Goal: Information Seeking & Learning: Find contact information

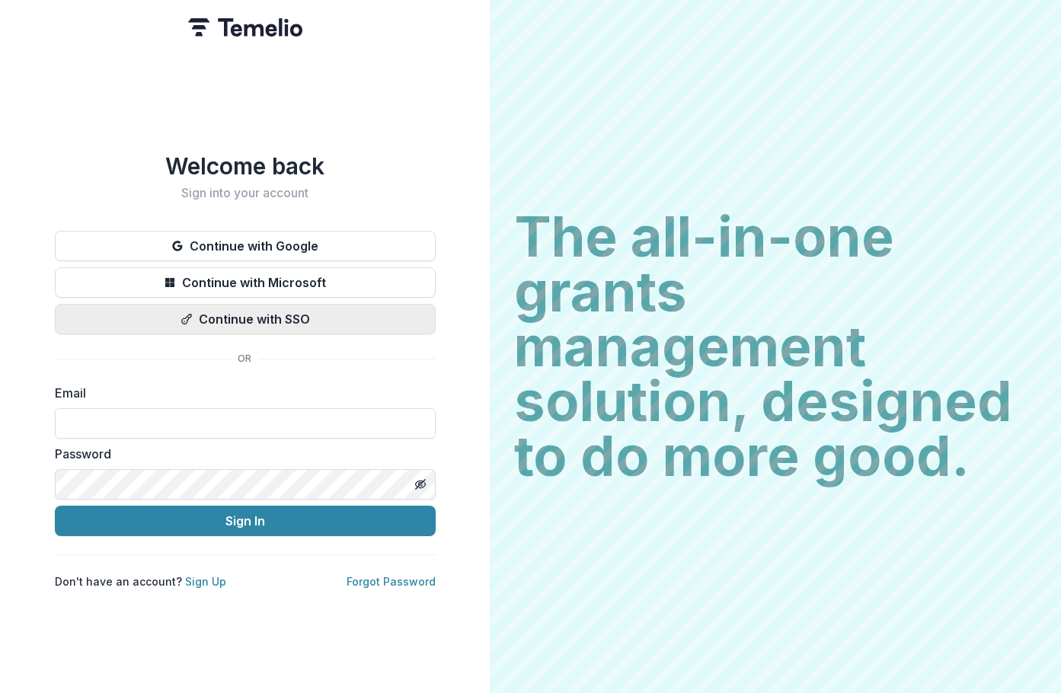
type input "**********"
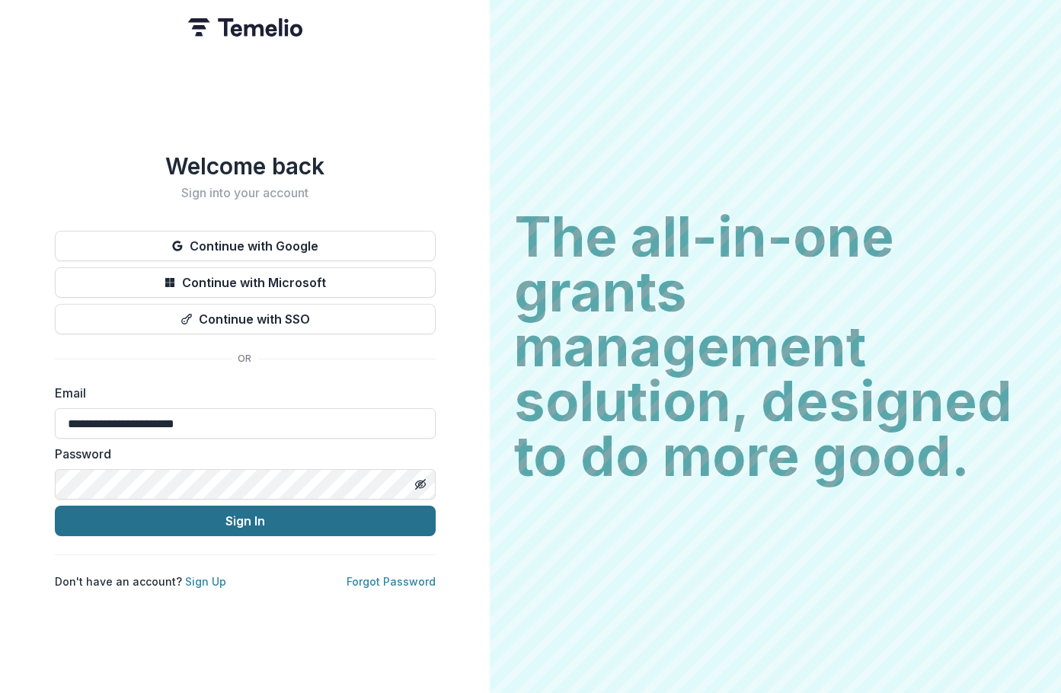
click at [254, 521] on button "Sign In" at bounding box center [245, 521] width 381 height 30
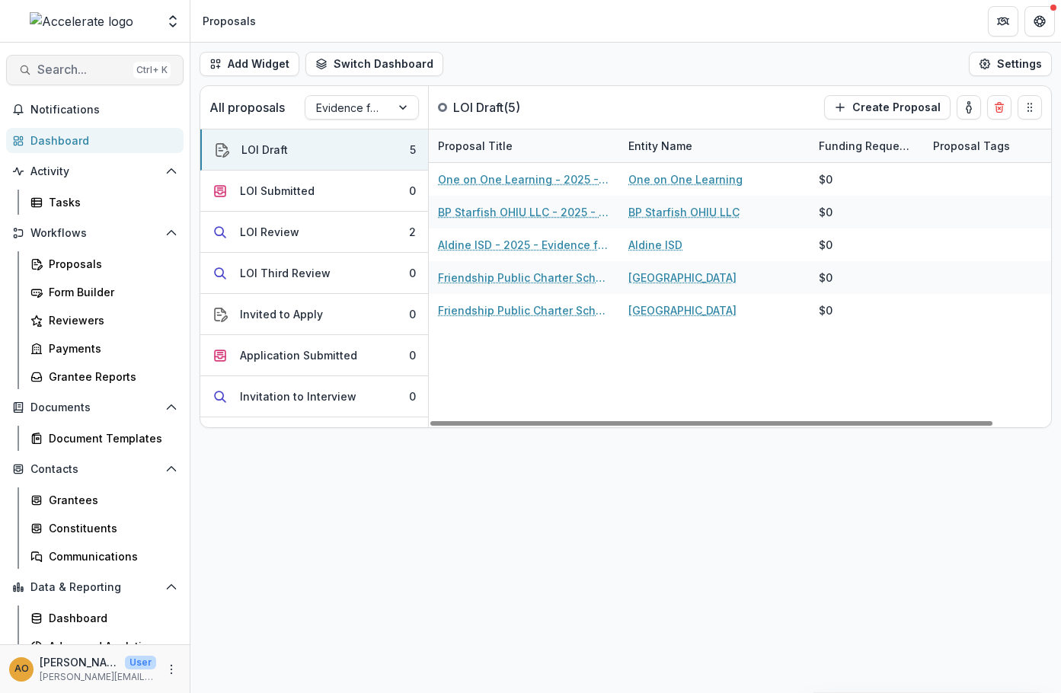
click at [94, 71] on span "Search..." at bounding box center [82, 69] width 90 height 14
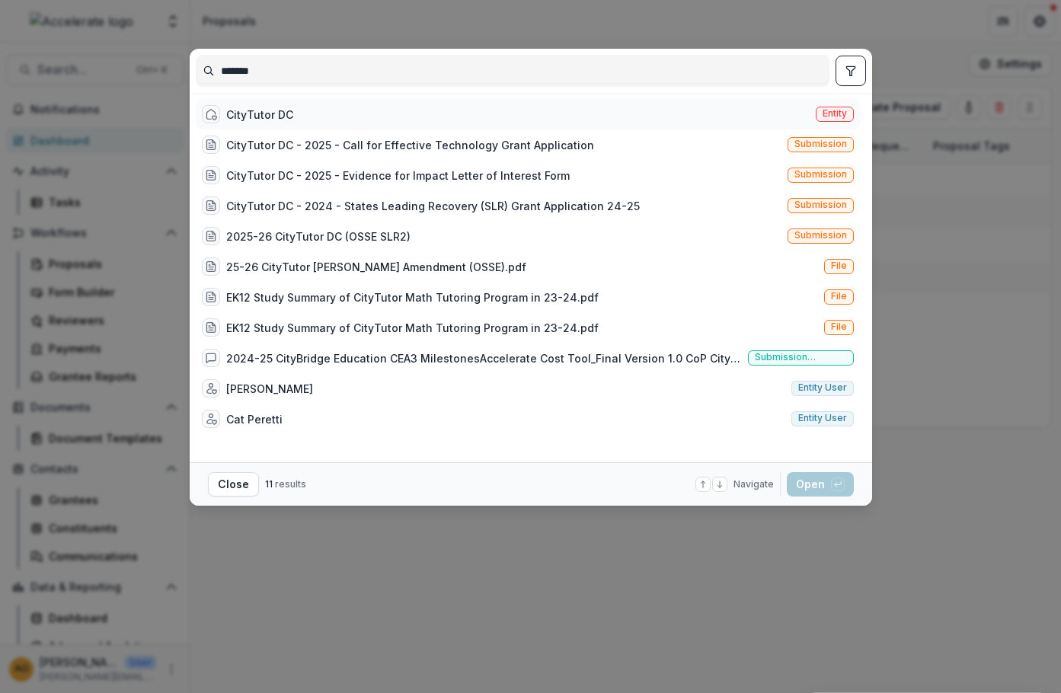
type input "*******"
click at [240, 107] on div "CityTutor DC" at bounding box center [259, 115] width 67 height 16
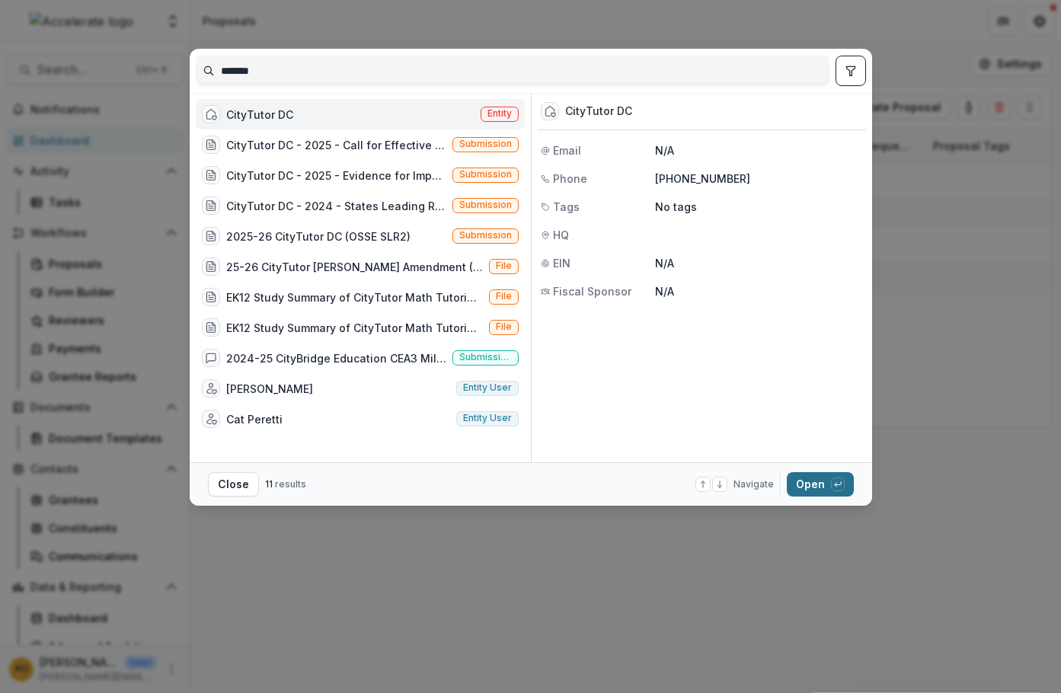
click at [823, 485] on button "Open with enter key" at bounding box center [820, 484] width 67 height 24
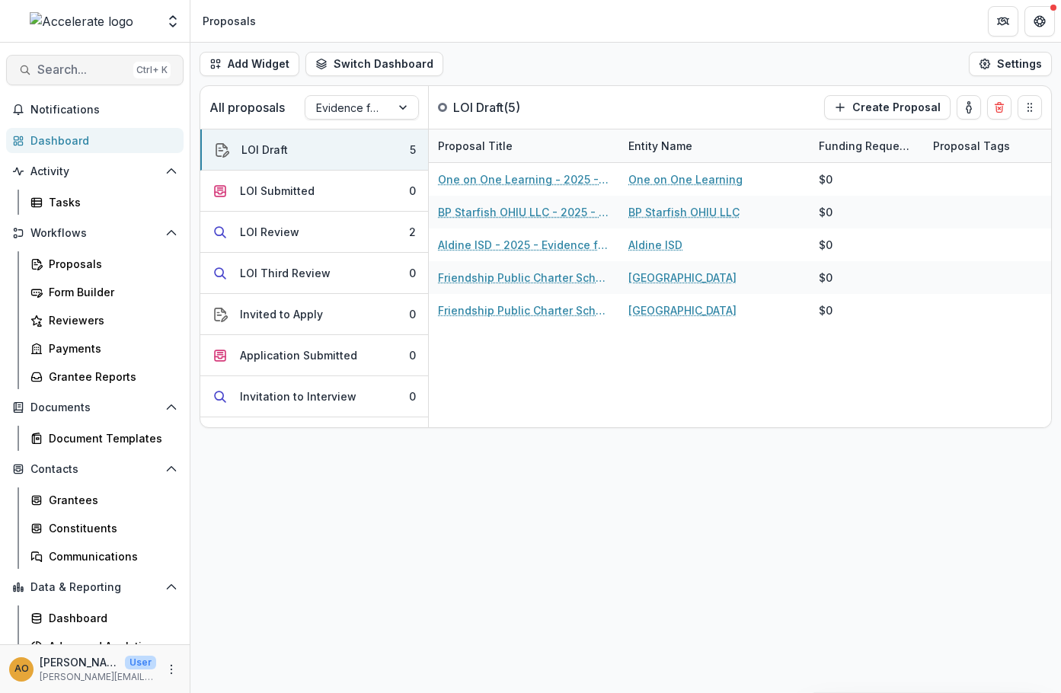
click at [74, 74] on span "Search..." at bounding box center [82, 69] width 90 height 14
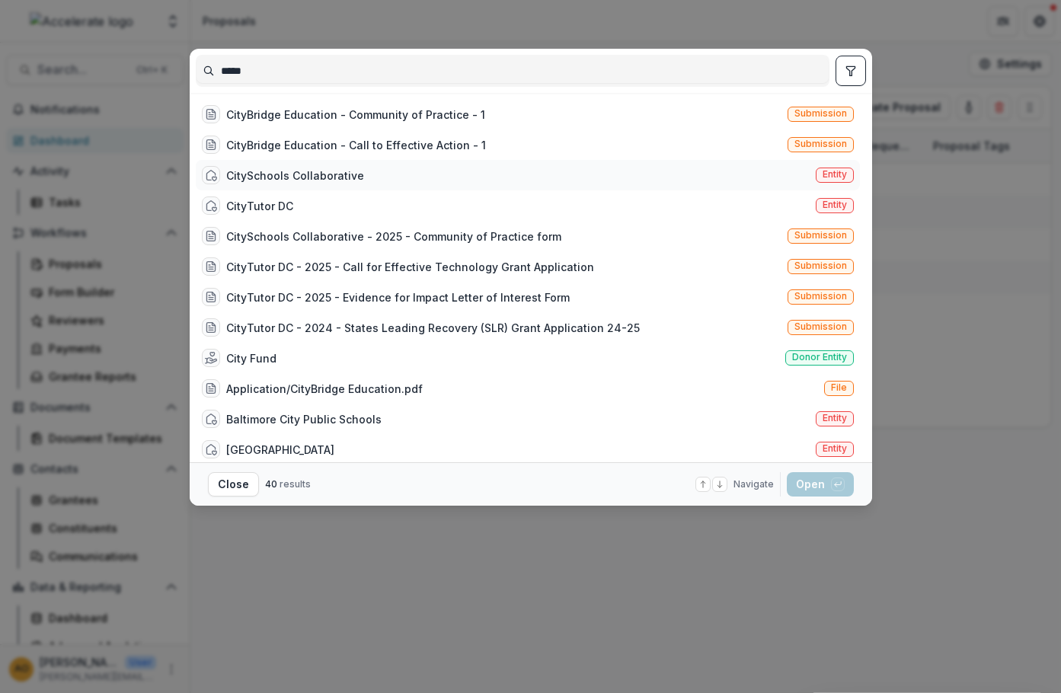
type input "*****"
click at [284, 170] on div "CitySchools Collaborative" at bounding box center [295, 176] width 138 height 16
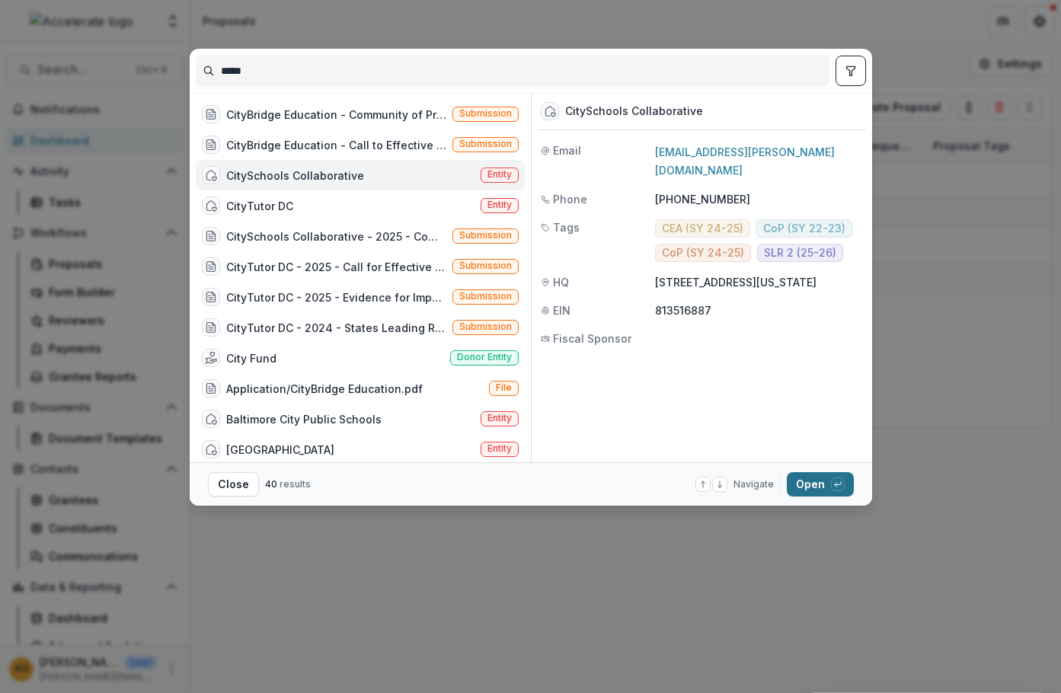
click at [823, 485] on button "Open with enter key" at bounding box center [820, 484] width 67 height 24
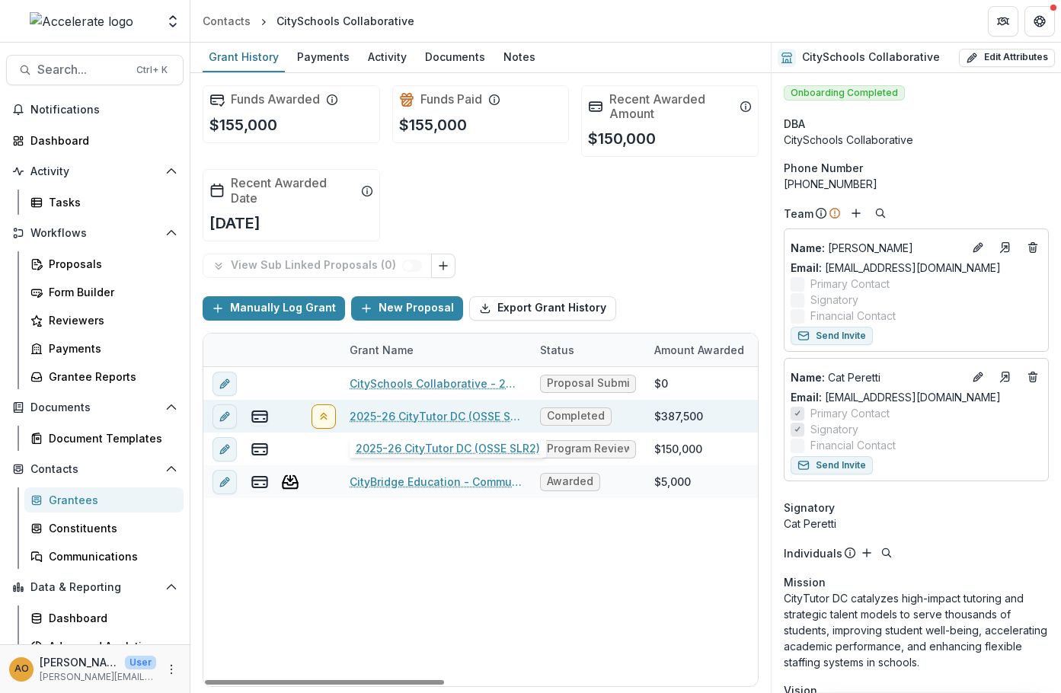
click at [392, 416] on link "2025-26 CityTutor DC (OSSE SLR2)" at bounding box center [436, 416] width 172 height 16
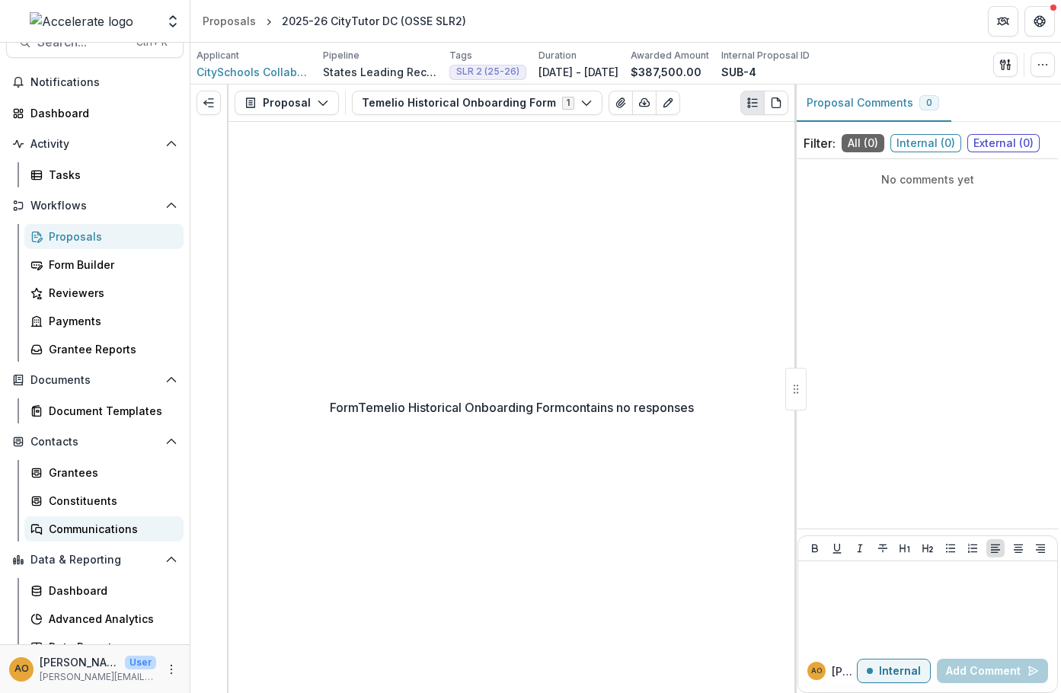
scroll to position [43, 0]
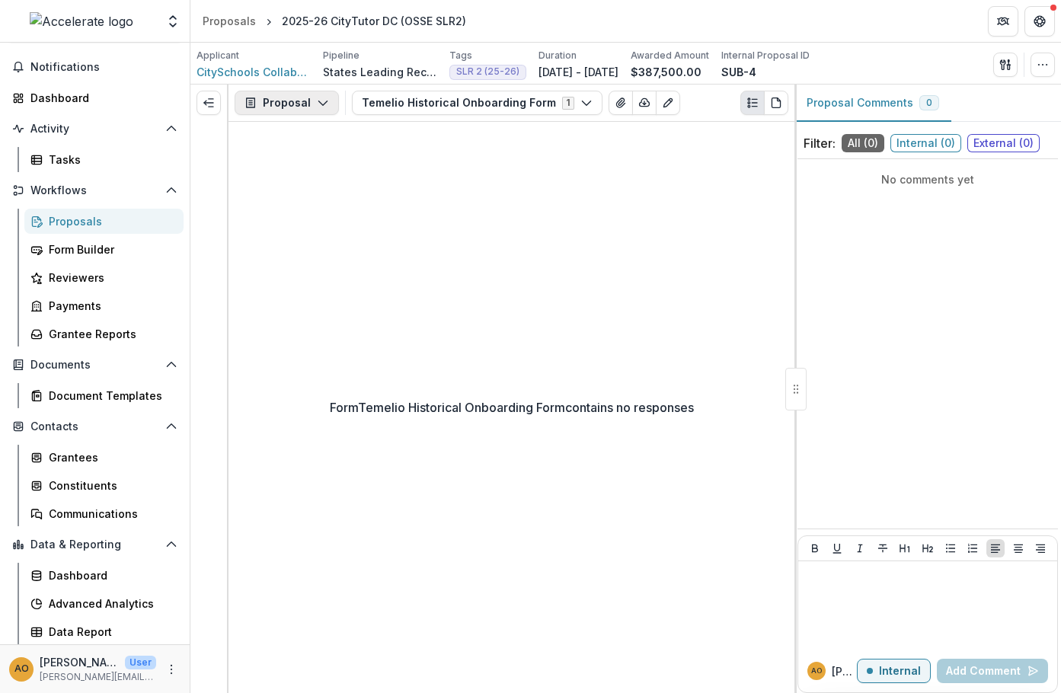
click at [320, 101] on icon "button" at bounding box center [323, 103] width 12 height 12
click at [254, 74] on span "CitySchools Collaborative" at bounding box center [254, 72] width 114 height 16
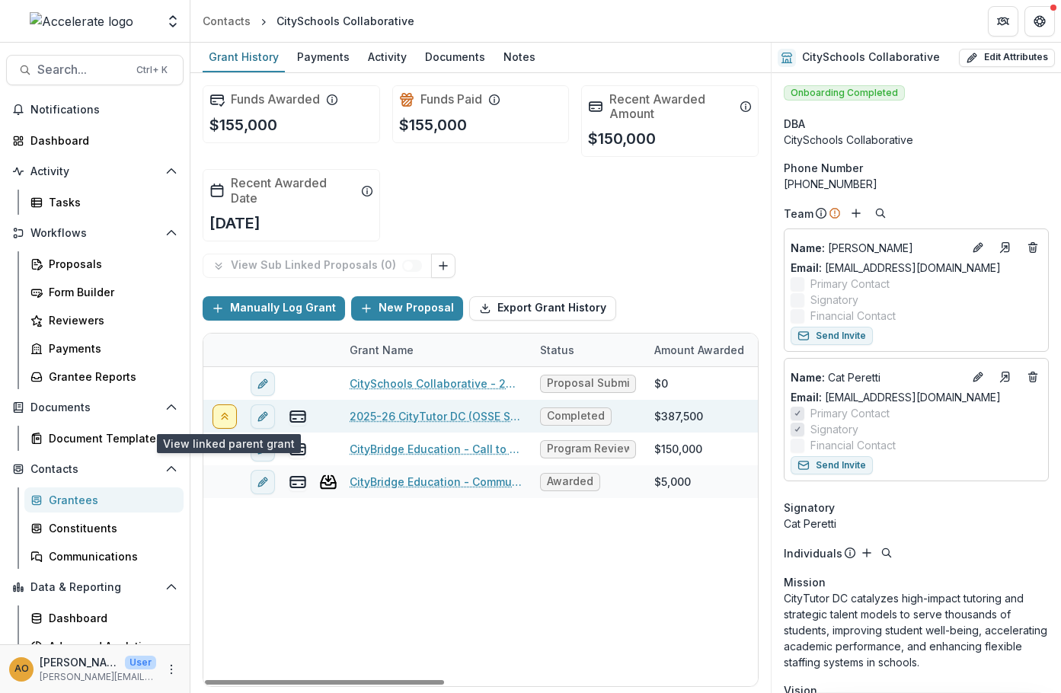
click at [222, 417] on icon "View linked parent" at bounding box center [225, 416] width 12 height 12
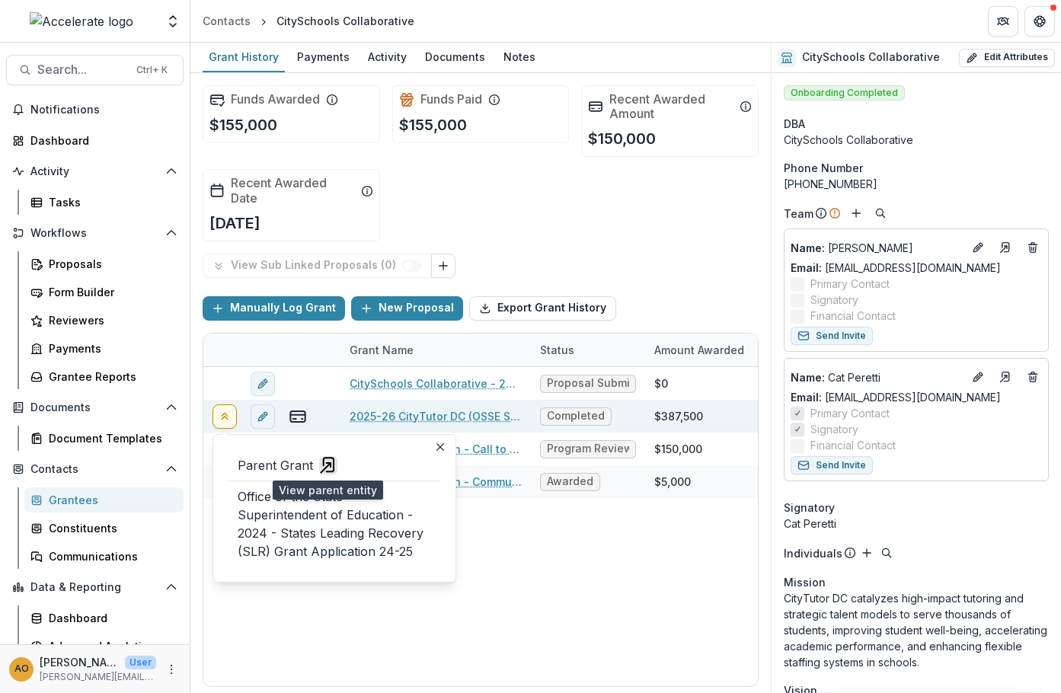
click at [328, 467] on polyline "view-parent-entity" at bounding box center [329, 465] width 4 height 4
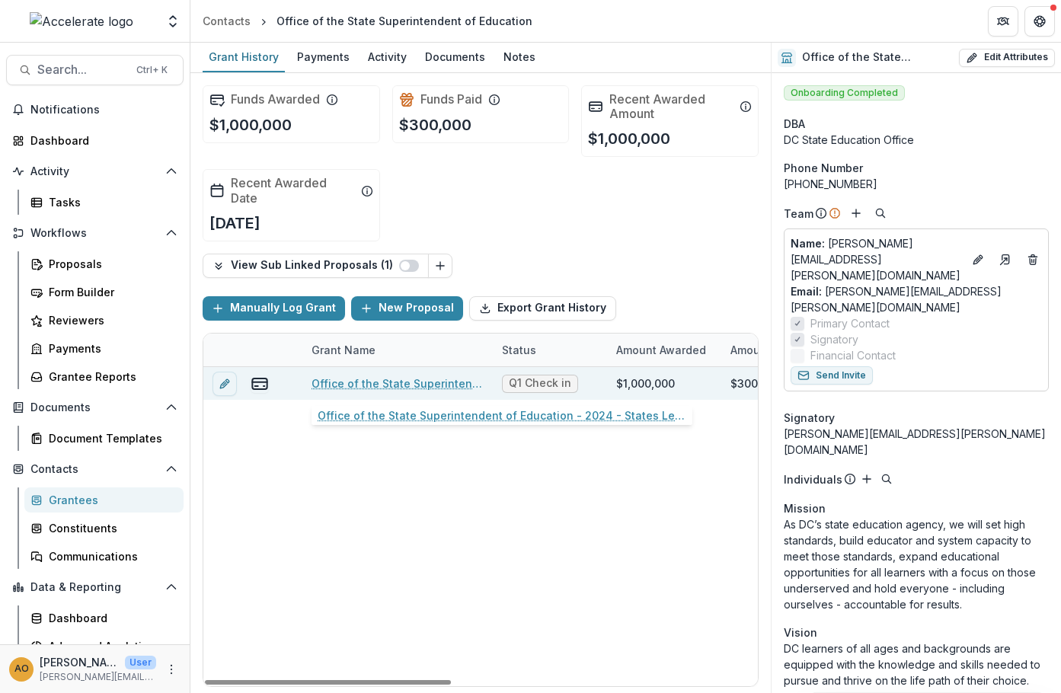
click at [439, 382] on link "Office of the State Superintendent of Education - 2024 - States Leading Recover…" at bounding box center [398, 384] width 172 height 16
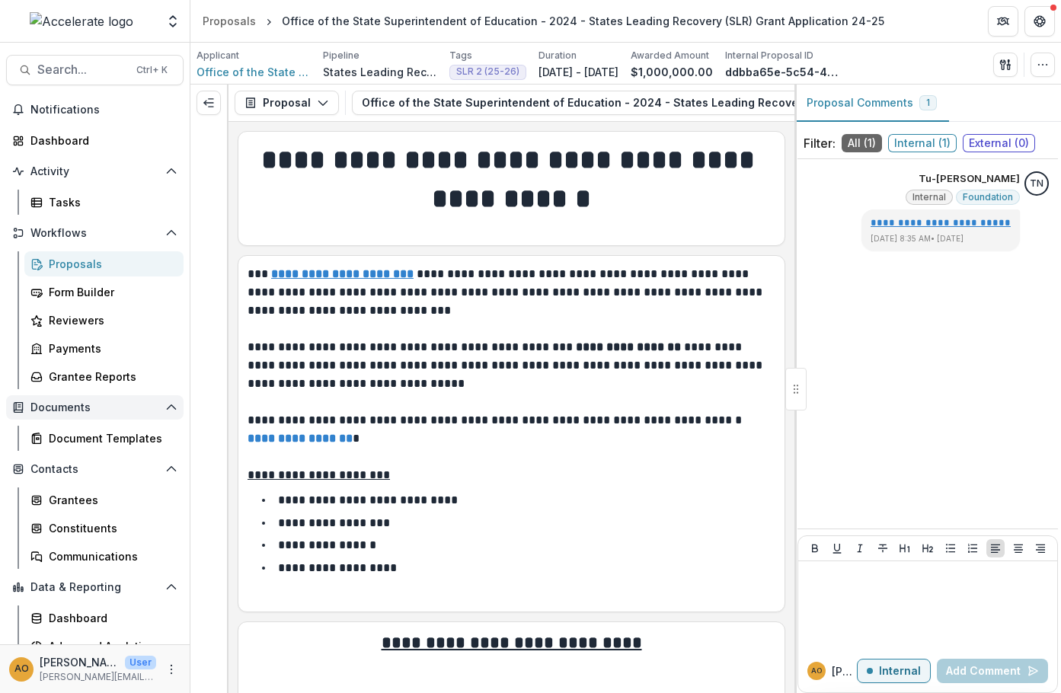
click at [93, 412] on span "Documents" at bounding box center [94, 407] width 129 height 13
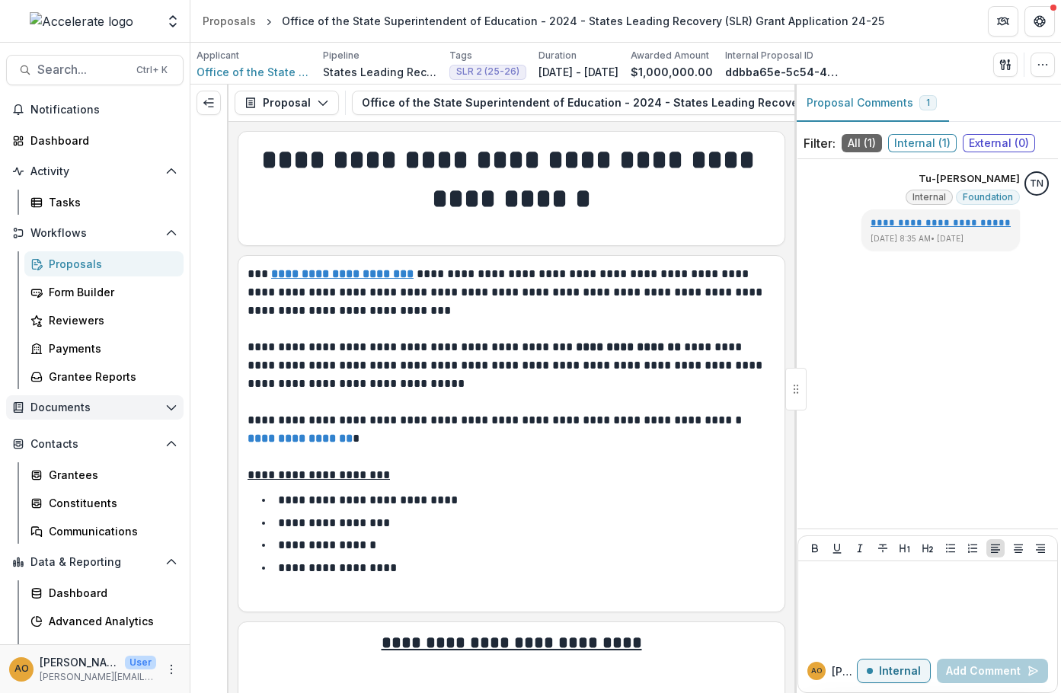
click at [66, 409] on span "Documents" at bounding box center [94, 407] width 129 height 13
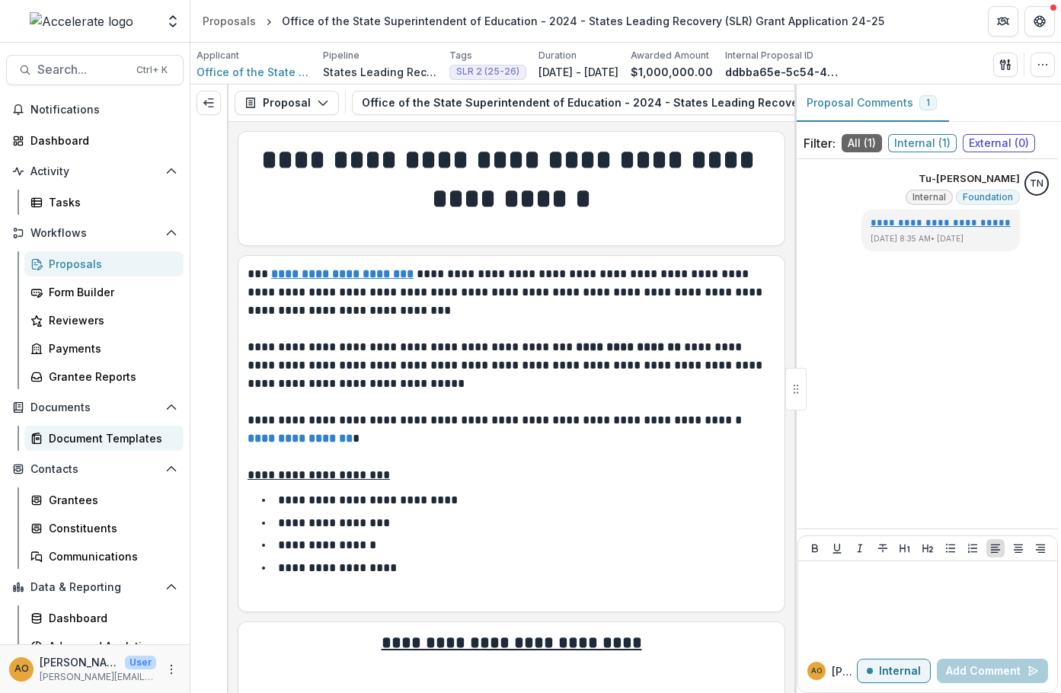
click at [68, 440] on div "Document Templates" at bounding box center [110, 438] width 123 height 16
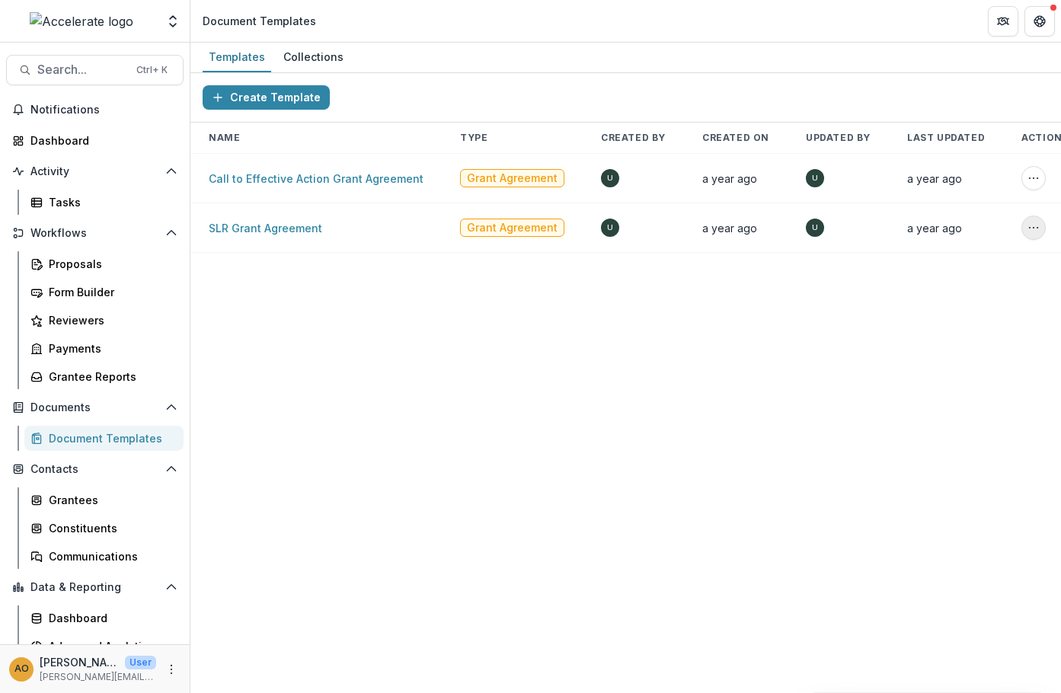
click at [1028, 228] on icon "More Action" at bounding box center [1034, 228] width 12 height 12
click at [759, 235] on td "a year ago" at bounding box center [736, 228] width 104 height 50
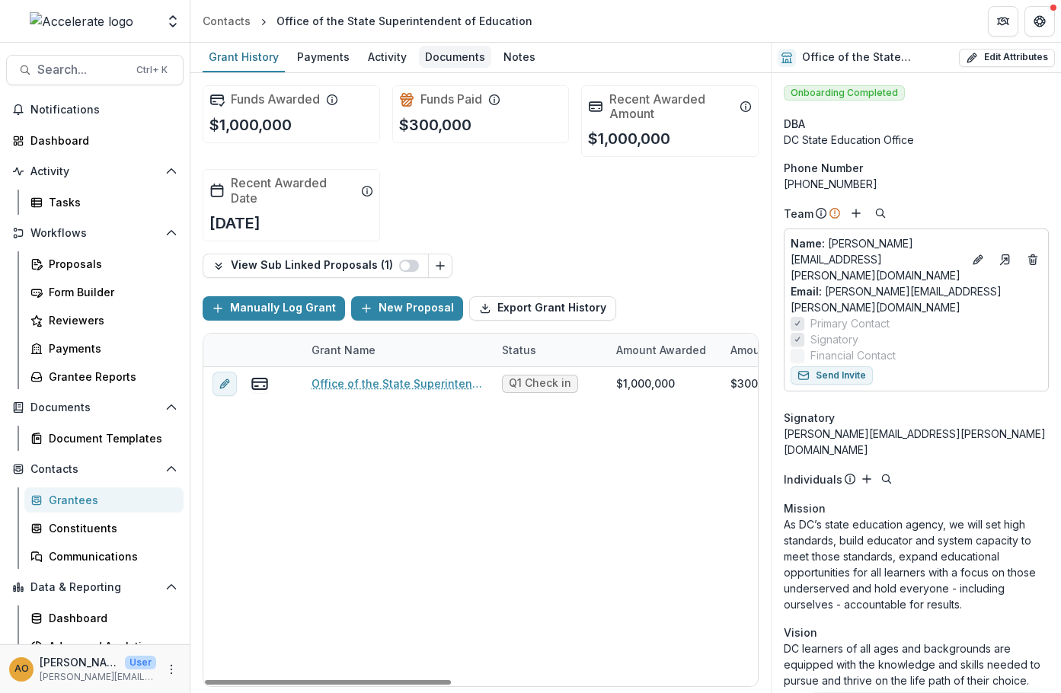
click at [457, 59] on div "Documents" at bounding box center [455, 57] width 72 height 22
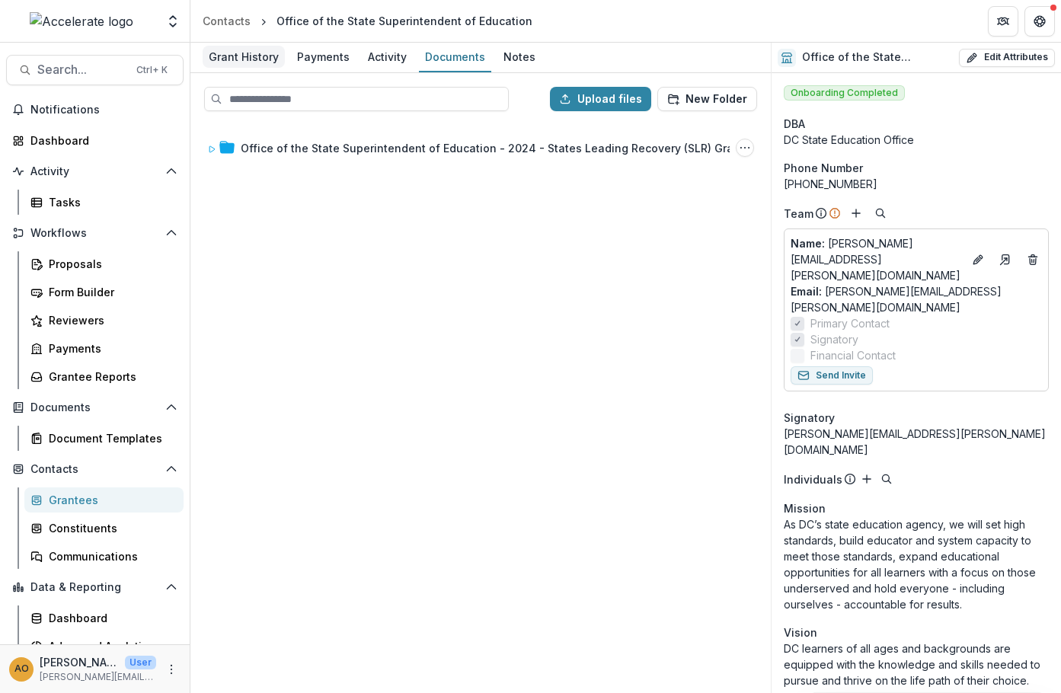
click at [245, 56] on div "Grant History" at bounding box center [244, 57] width 82 height 22
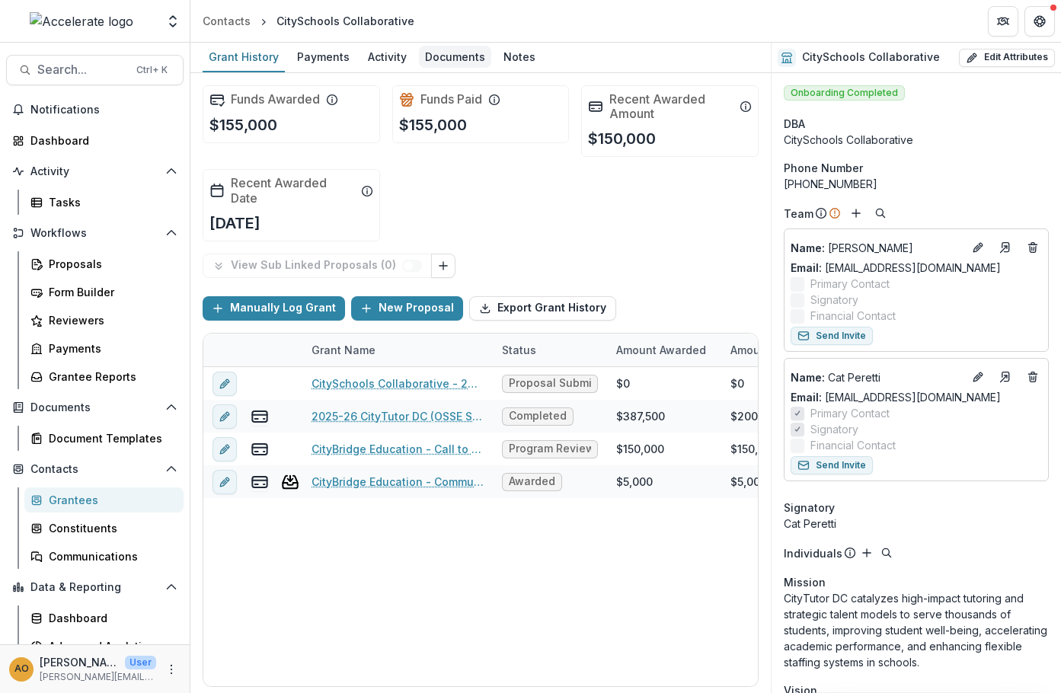
click at [449, 56] on div "Documents" at bounding box center [455, 57] width 72 height 22
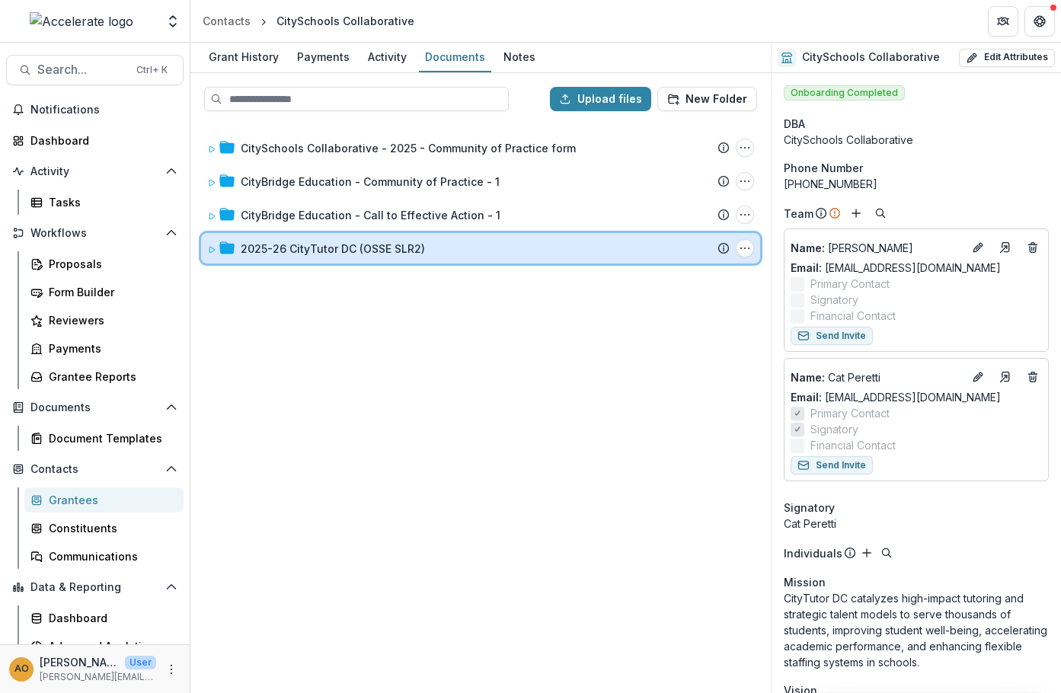
click at [212, 247] on icon at bounding box center [211, 249] width 9 height 9
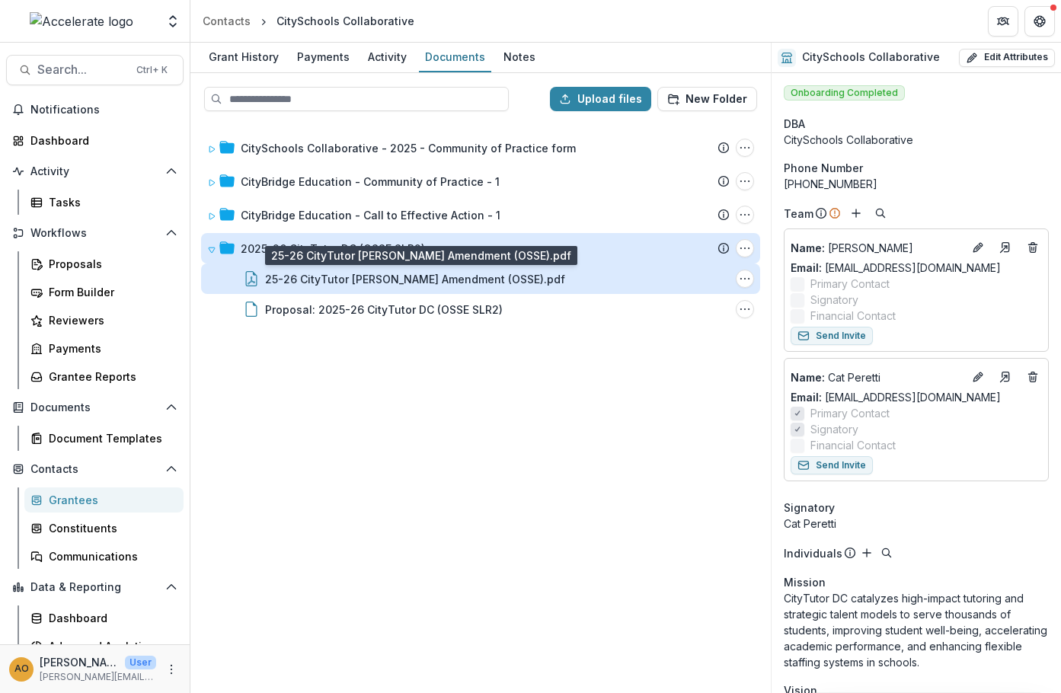
click at [443, 283] on div "25-26 CityTutor [PERSON_NAME] Amendment (OSSE).pdf" at bounding box center [415, 279] width 300 height 16
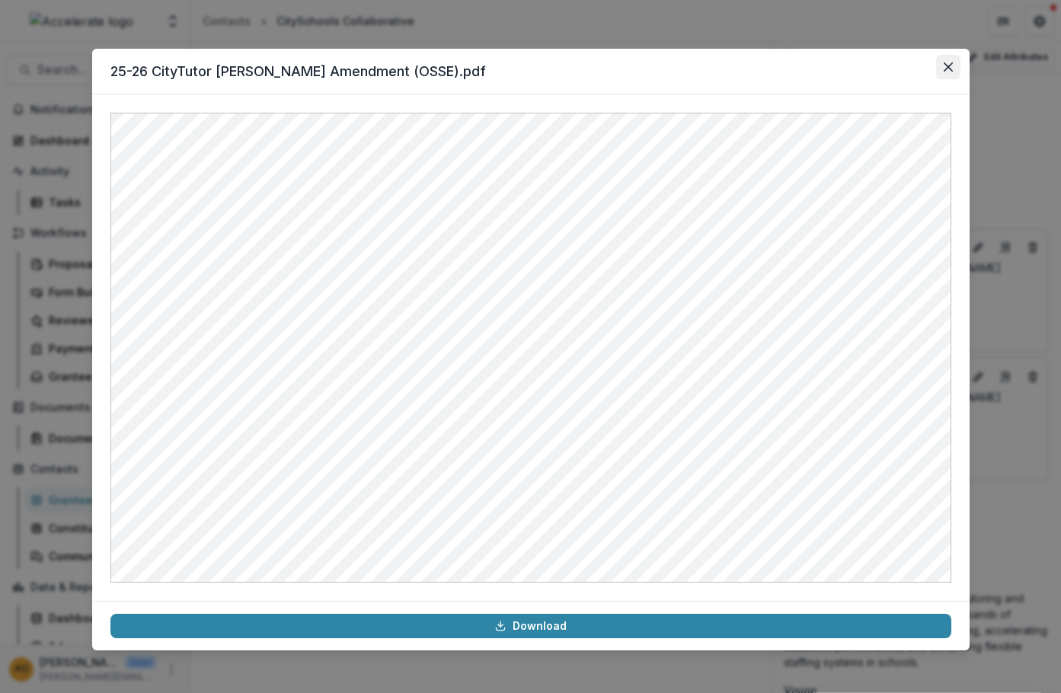
drag, startPoint x: 951, startPoint y: 69, endPoint x: 936, endPoint y: 69, distance: 14.5
click at [951, 69] on icon "Close" at bounding box center [948, 66] width 9 height 9
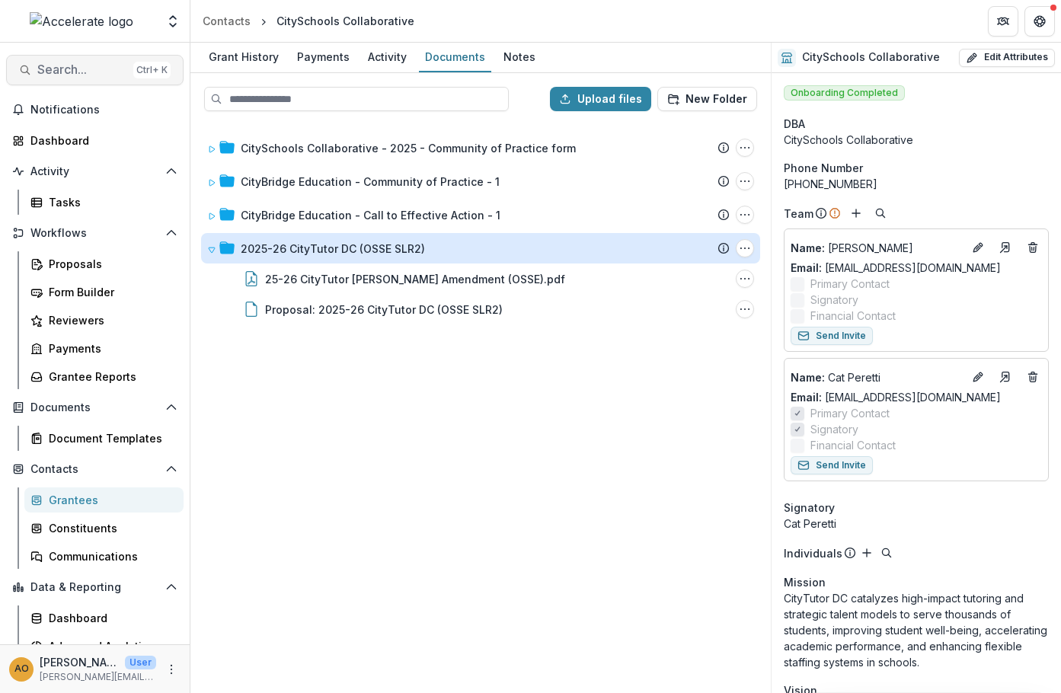
click at [82, 70] on span "Search..." at bounding box center [82, 69] width 90 height 14
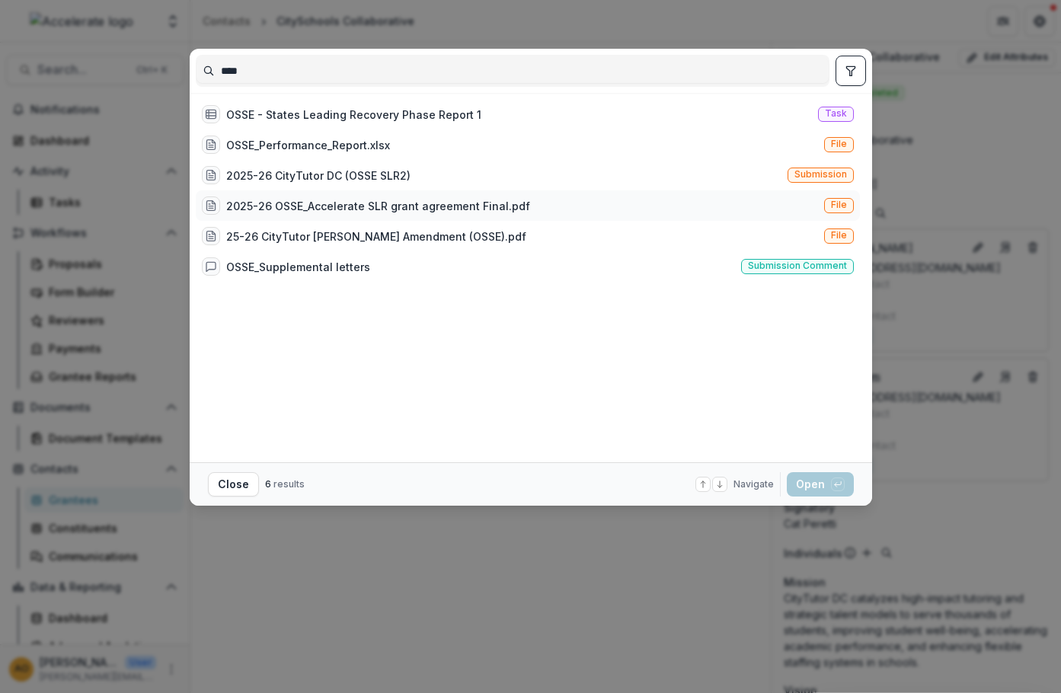
type input "****"
click at [436, 205] on div "2025-26 OSSE_Accelerate SLR grant agreement Final.pdf" at bounding box center [378, 206] width 304 height 16
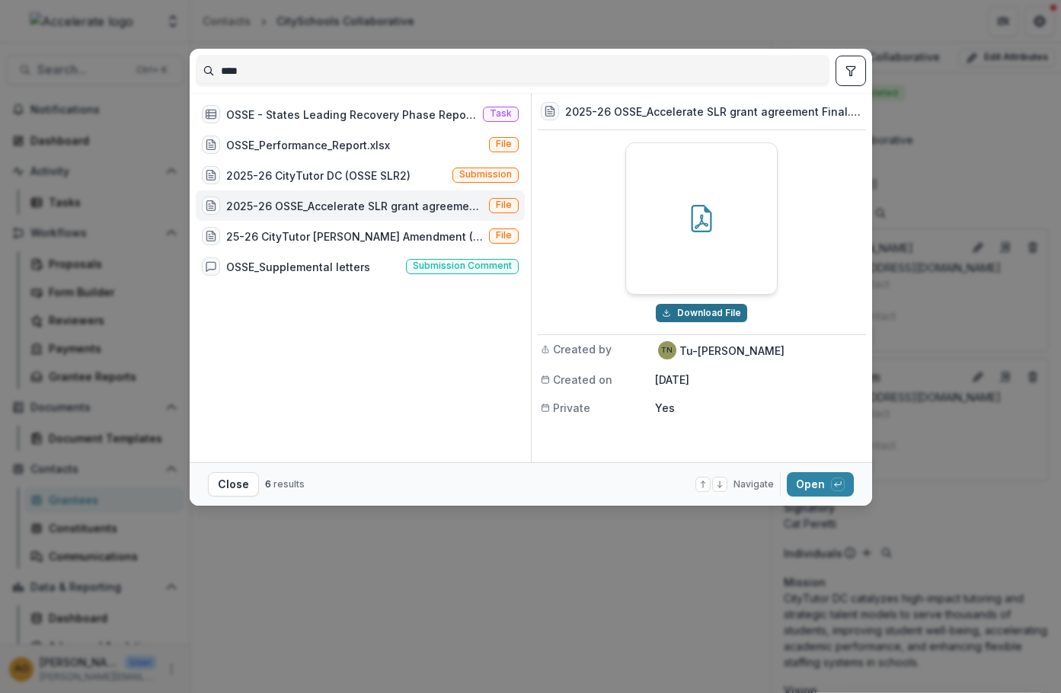
click at [707, 309] on button "Download File" at bounding box center [701, 313] width 91 height 18
click at [211, 487] on button "Close" at bounding box center [233, 484] width 51 height 24
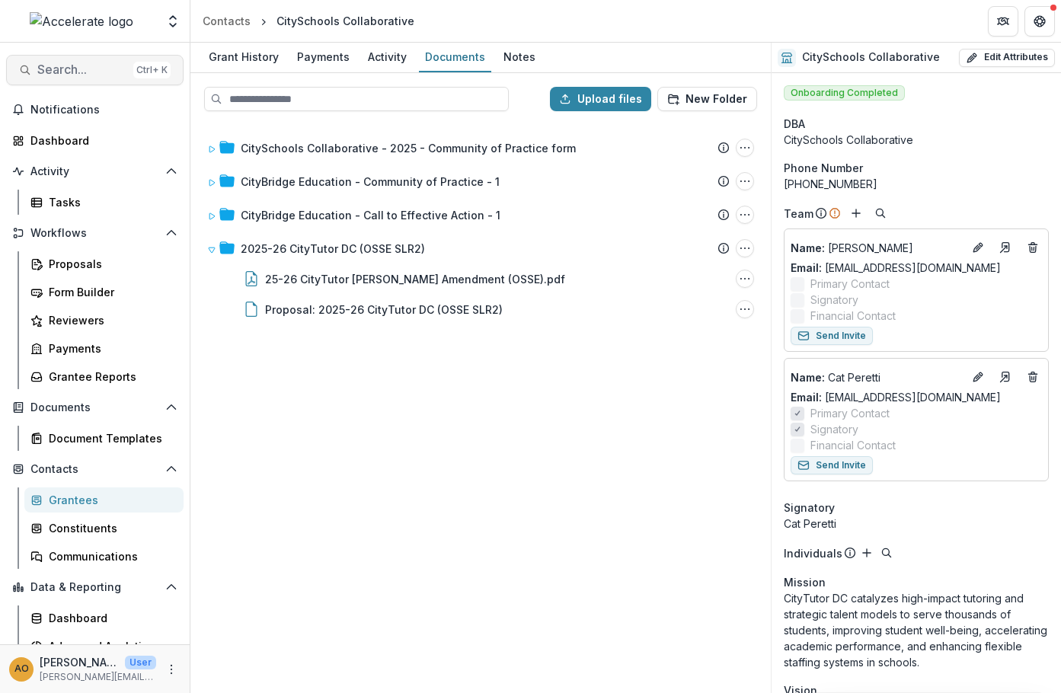
click at [88, 72] on span "Search..." at bounding box center [82, 69] width 90 height 14
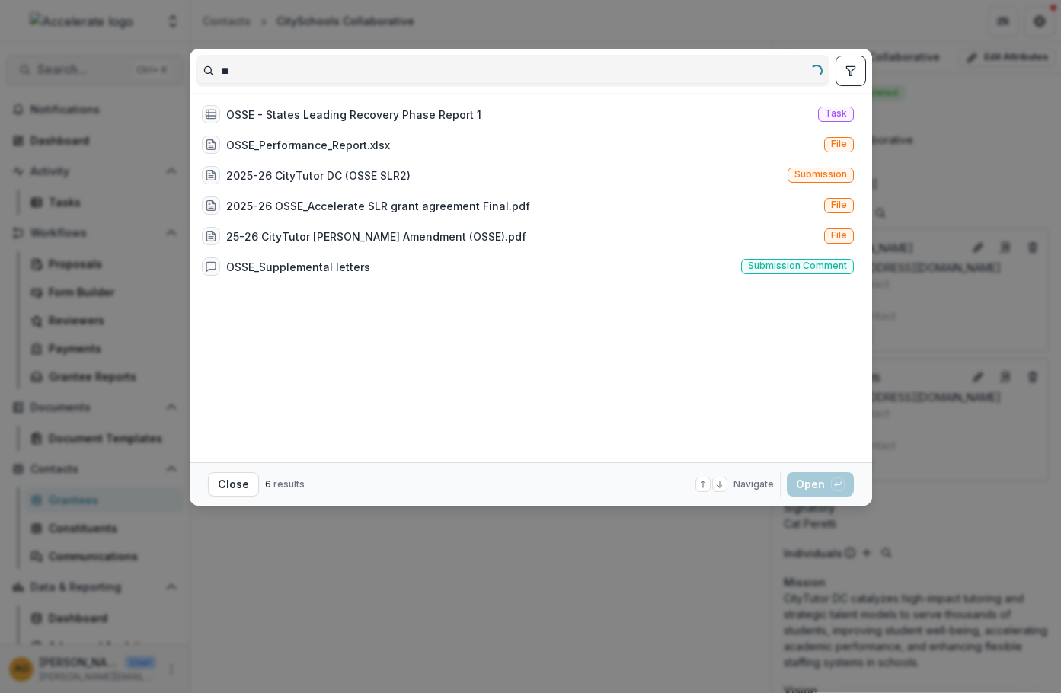
type input "*"
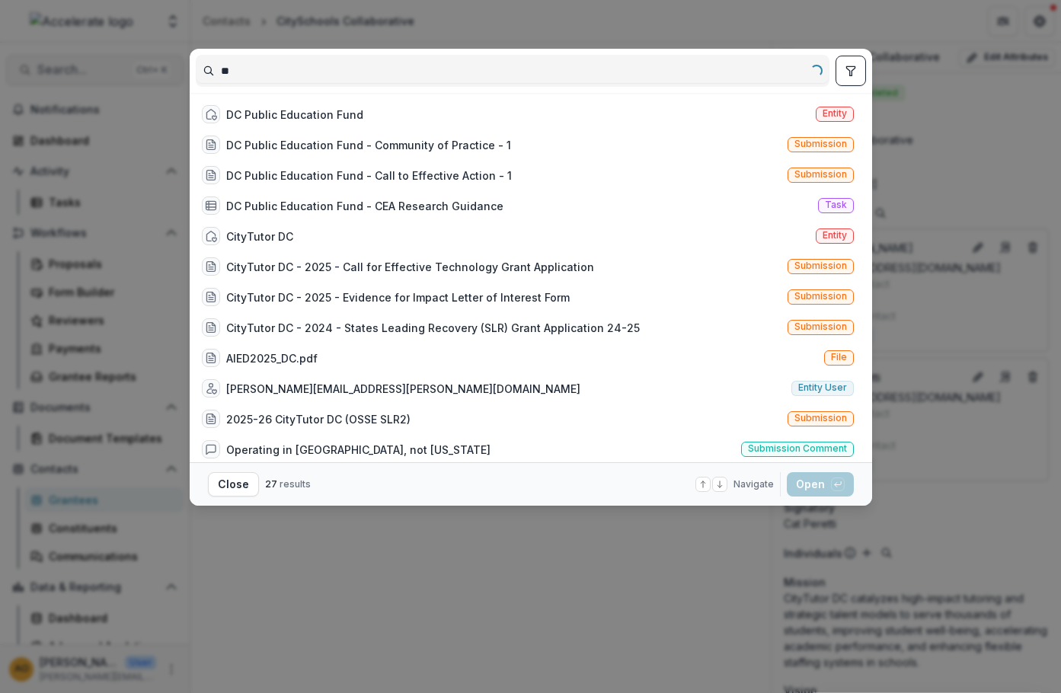
type input "*"
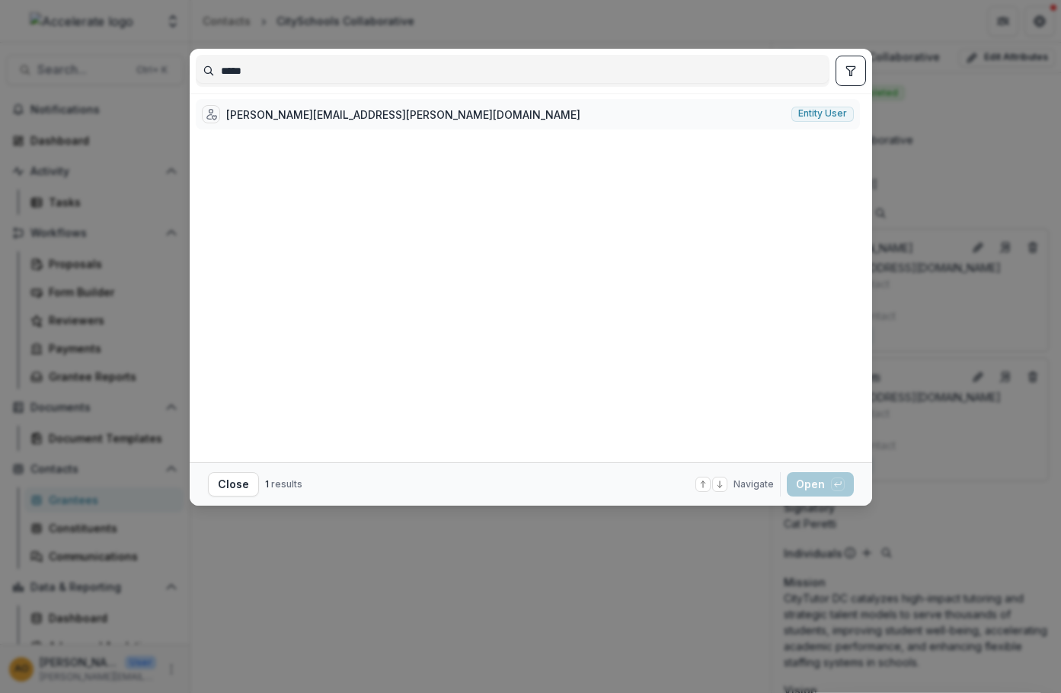
type input "*****"
click at [815, 112] on span "Entity user" at bounding box center [822, 113] width 49 height 11
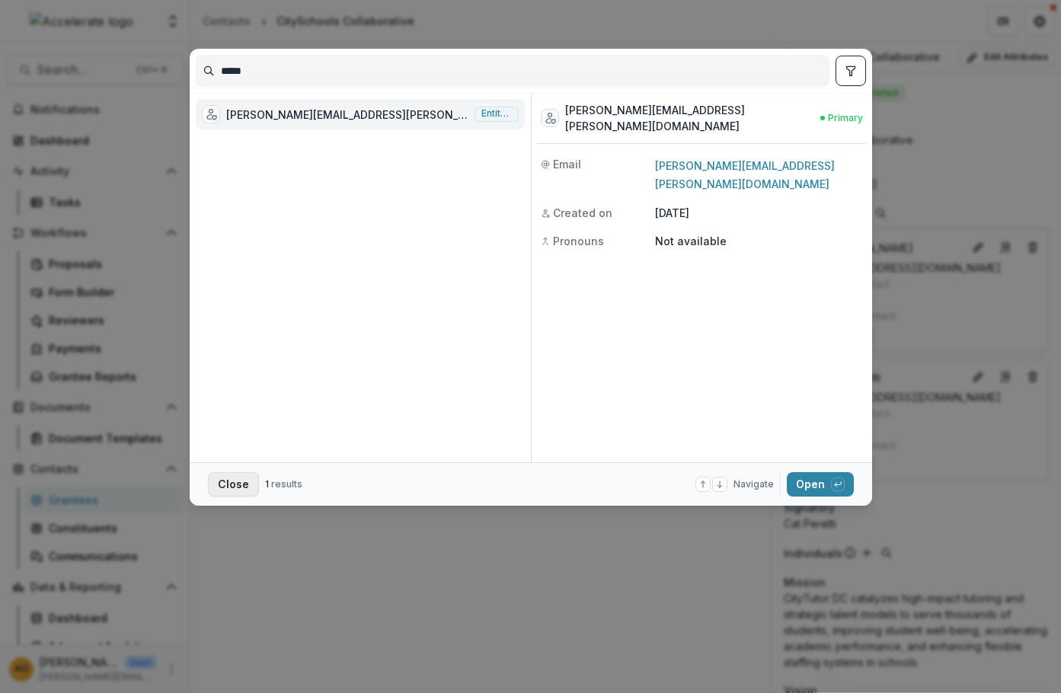
click at [232, 490] on button "Close" at bounding box center [233, 484] width 51 height 24
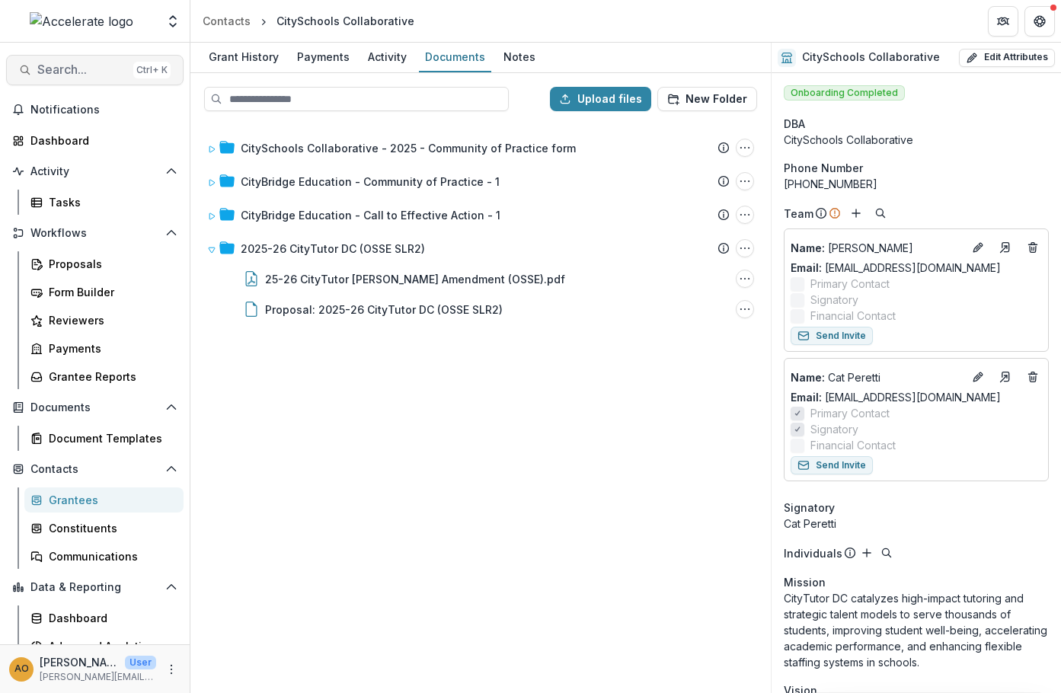
click at [100, 74] on span "Search..." at bounding box center [82, 69] width 90 height 14
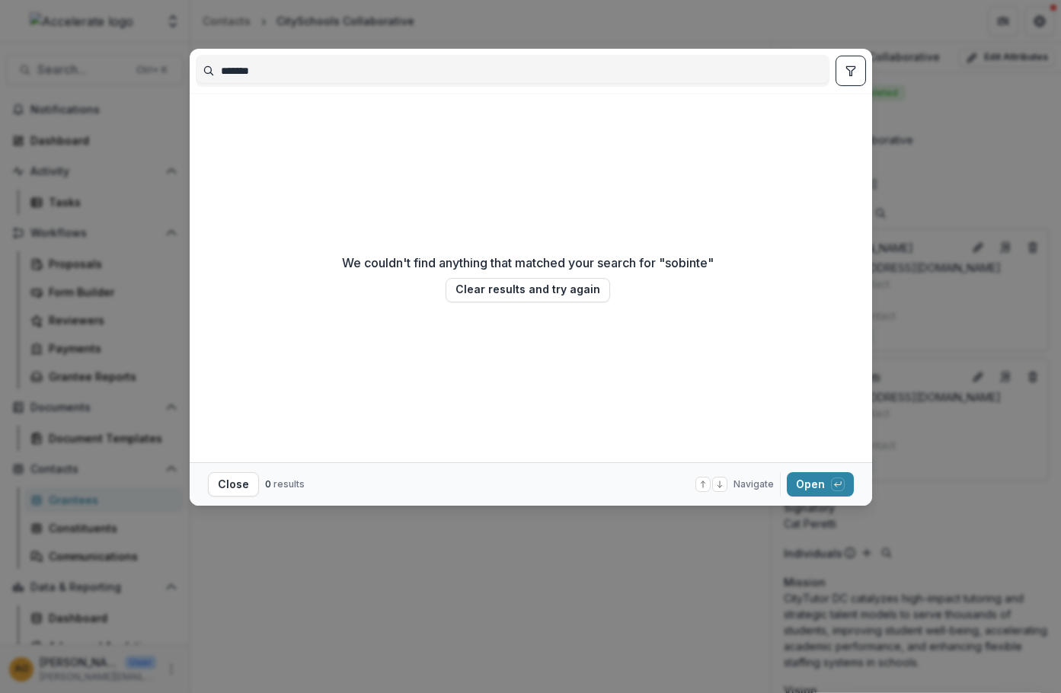
click at [266, 69] on input "*******" at bounding box center [513, 71] width 632 height 24
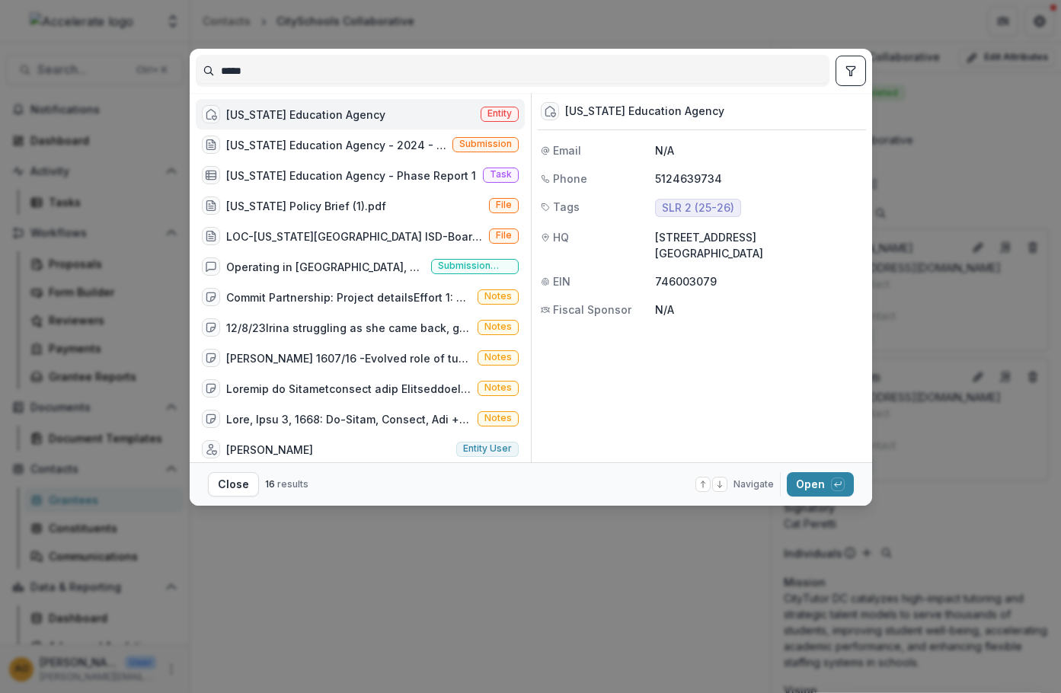
type input "*****"
click at [262, 115] on div "[US_STATE] Education Agency" at bounding box center [305, 115] width 159 height 16
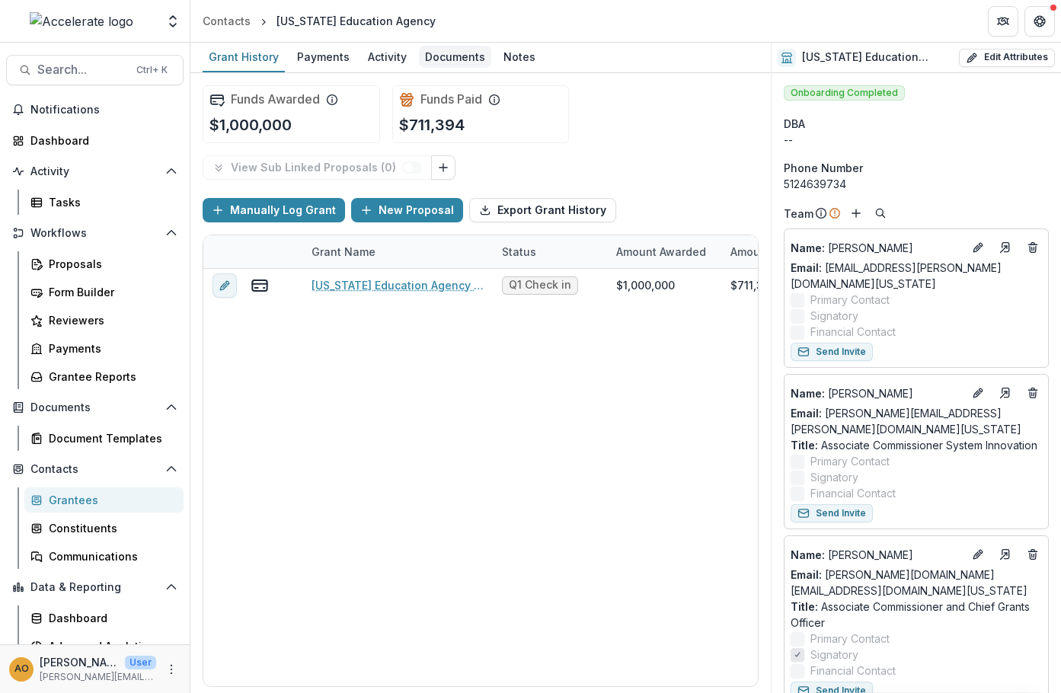
click at [449, 64] on div "Documents" at bounding box center [455, 57] width 72 height 22
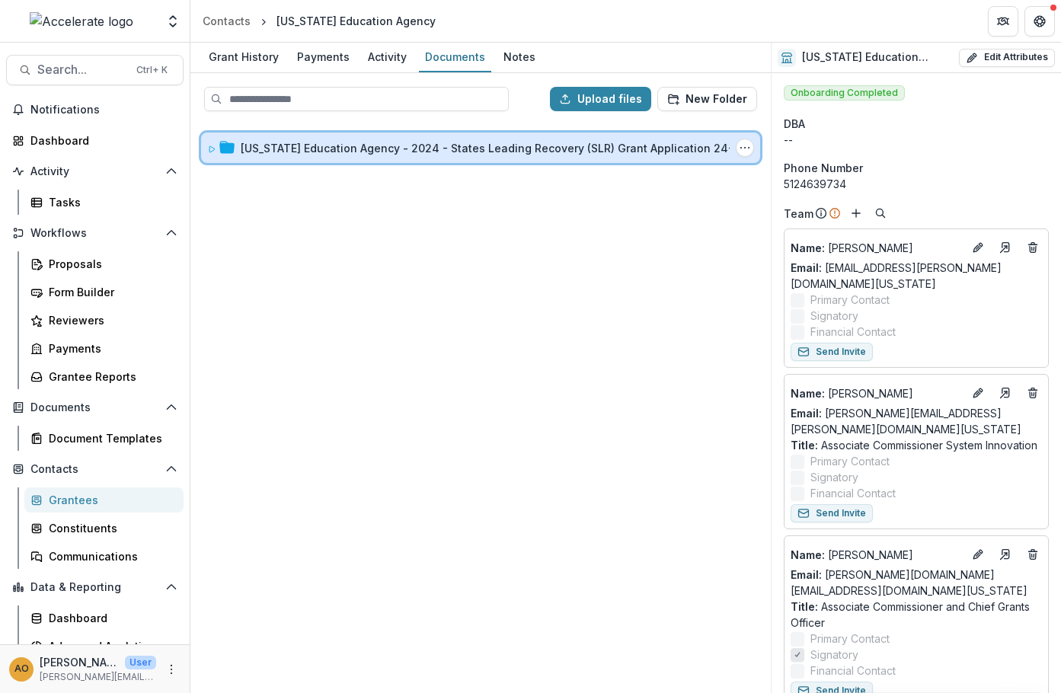
click at [212, 148] on icon at bounding box center [211, 149] width 9 height 9
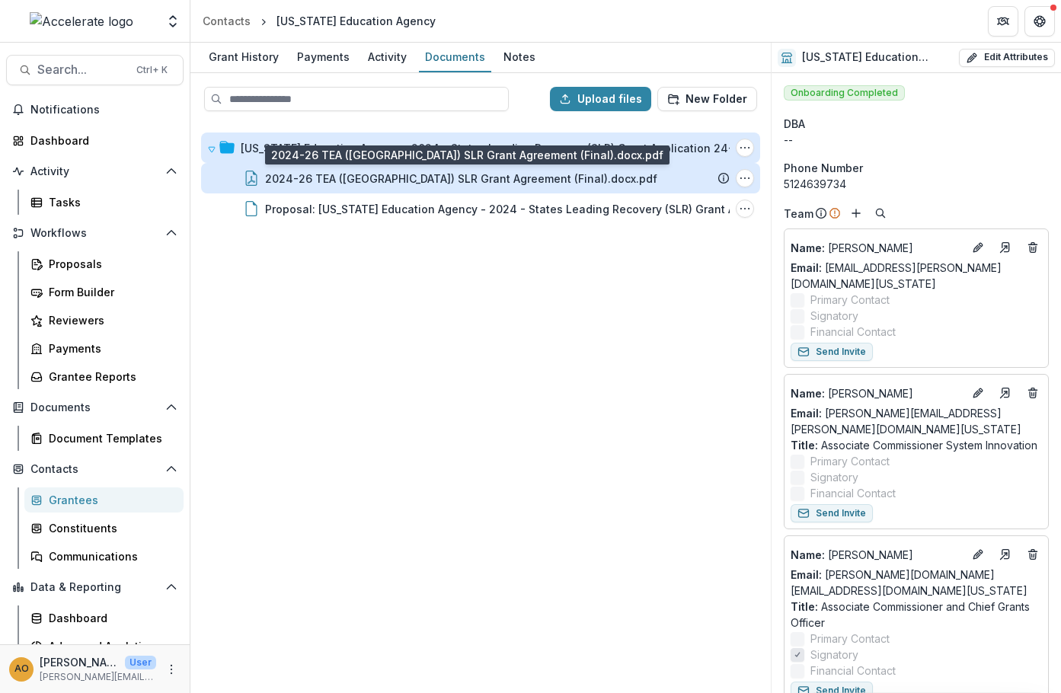
click at [350, 180] on div "2024-26 TEA ([GEOGRAPHIC_DATA]) SLR Grant Agreement (Final).docx.pdf" at bounding box center [461, 179] width 392 height 16
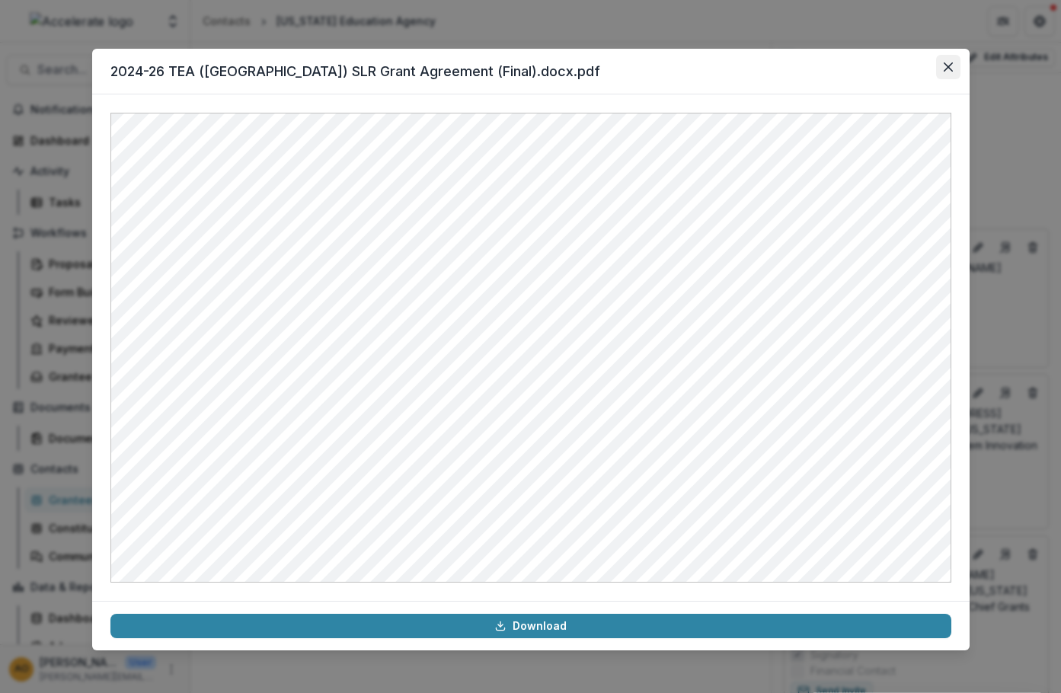
click at [952, 72] on button "Close" at bounding box center [948, 67] width 24 height 24
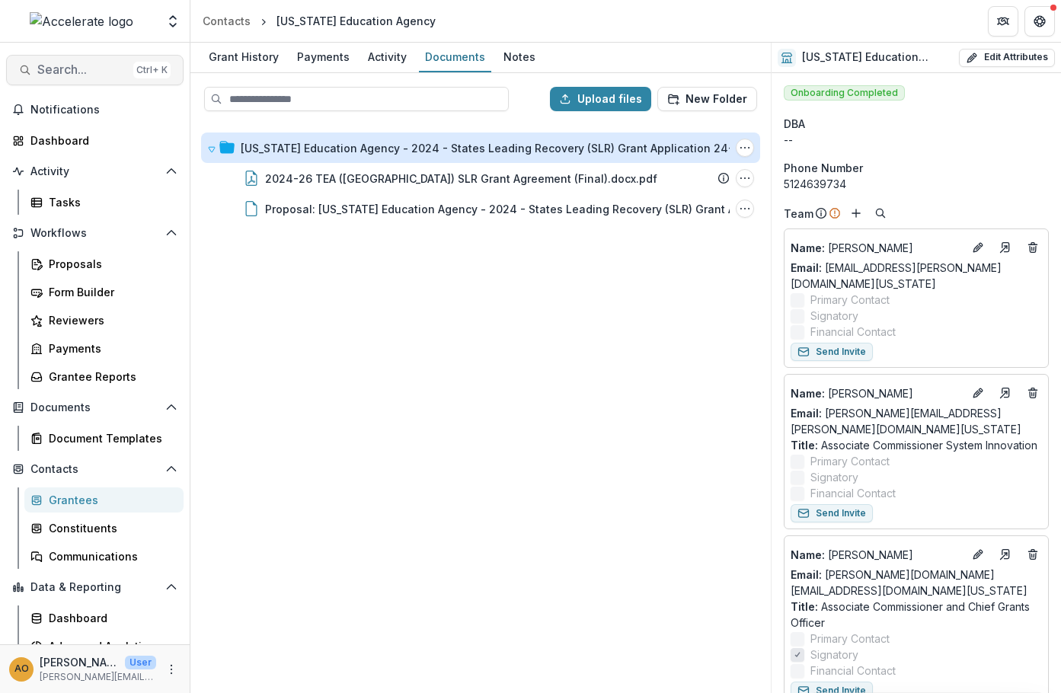
click at [88, 70] on span "Search..." at bounding box center [82, 69] width 90 height 14
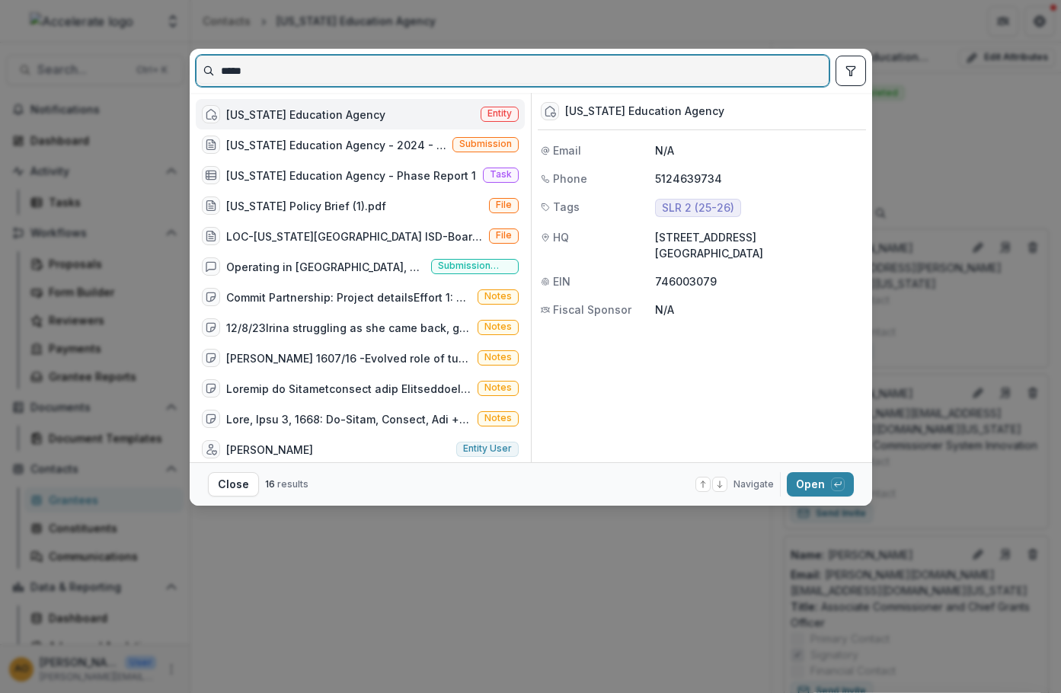
click at [264, 73] on input "*****" at bounding box center [513, 71] width 632 height 24
click at [263, 73] on input "*****" at bounding box center [513, 71] width 632 height 24
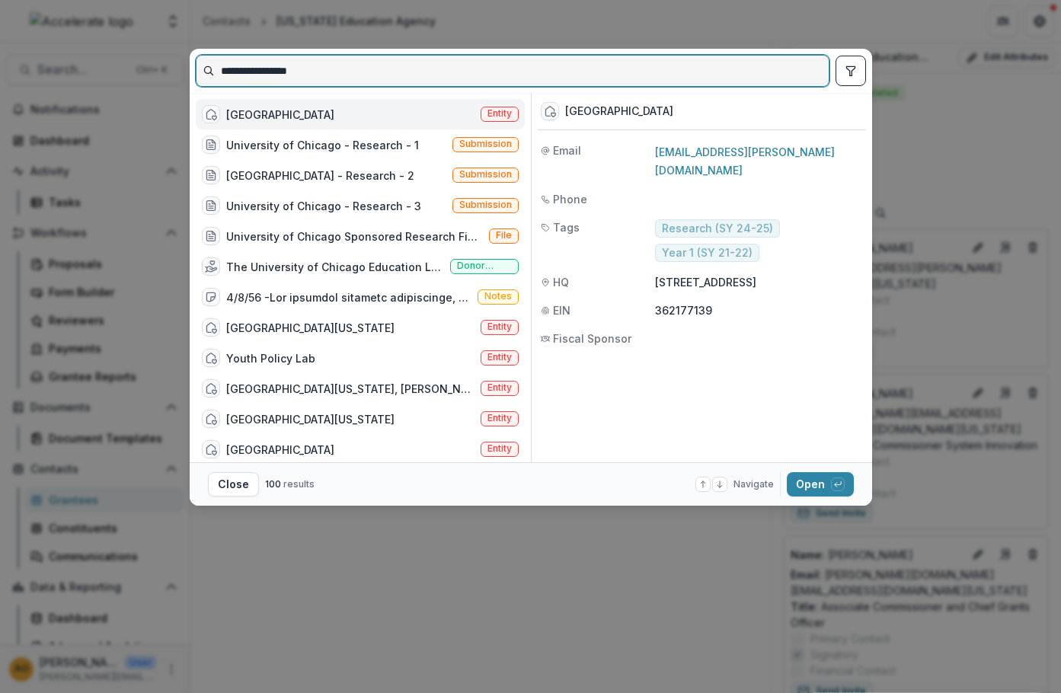
type input "**********"
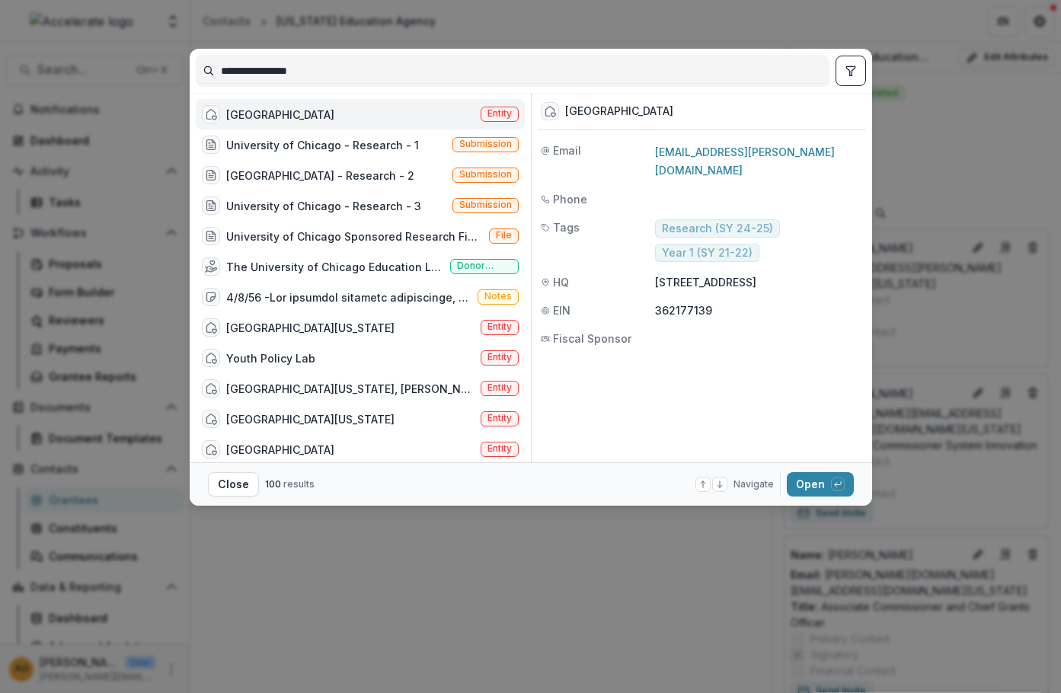
click at [308, 109] on div "[GEOGRAPHIC_DATA]" at bounding box center [280, 115] width 108 height 16
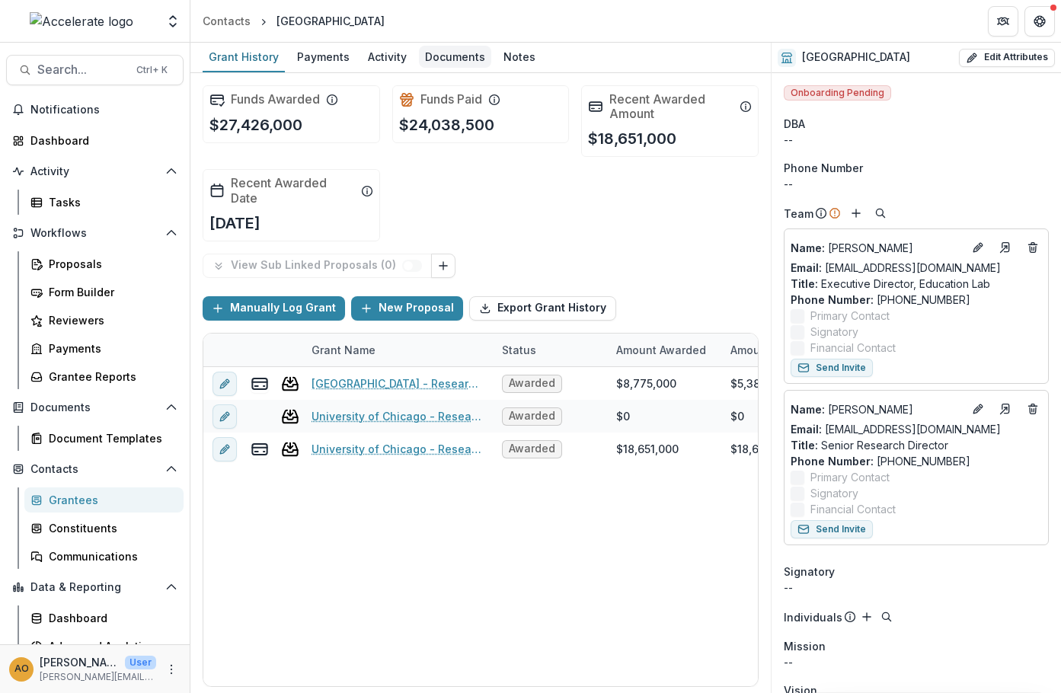
click at [447, 60] on div "Documents" at bounding box center [455, 57] width 72 height 22
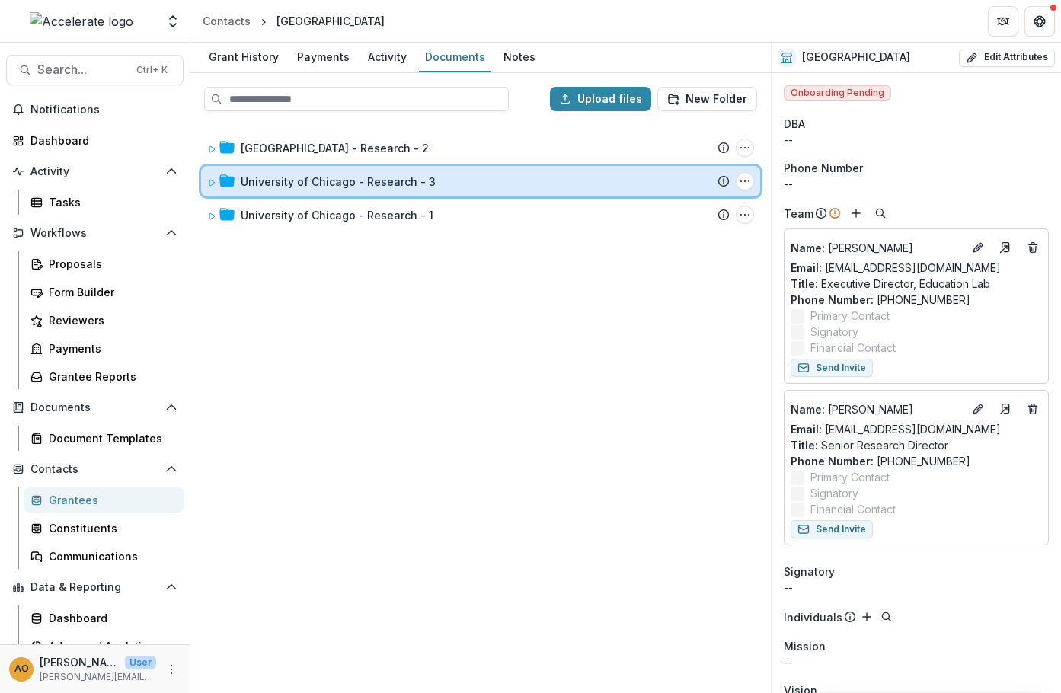
click at [210, 182] on icon at bounding box center [212, 183] width 5 height 6
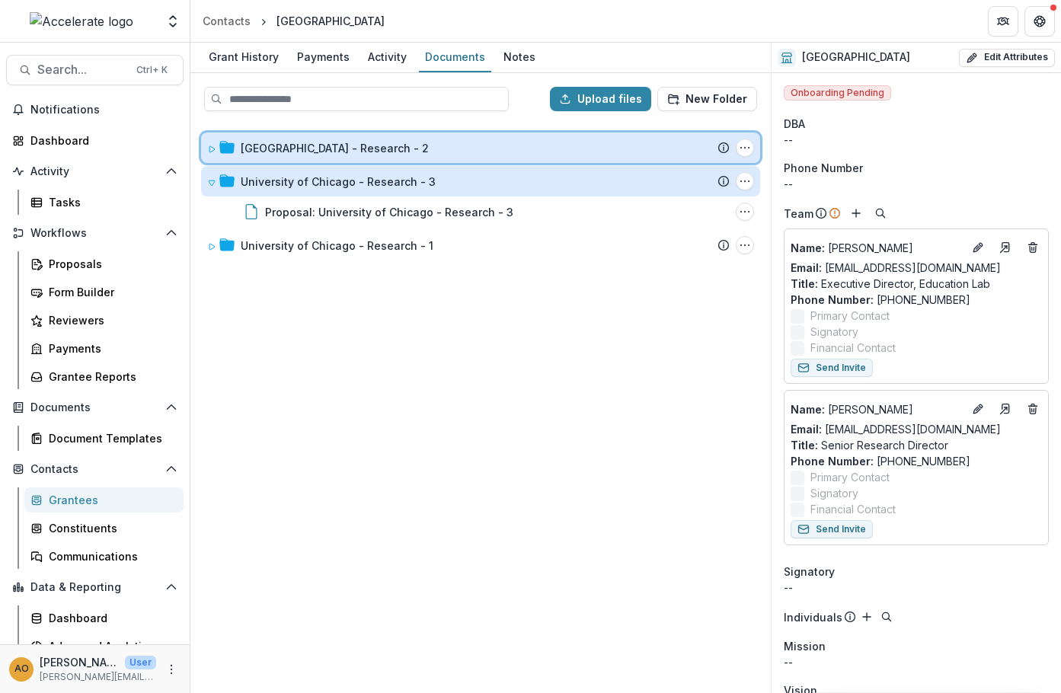
click at [208, 151] on icon at bounding box center [211, 149] width 9 height 9
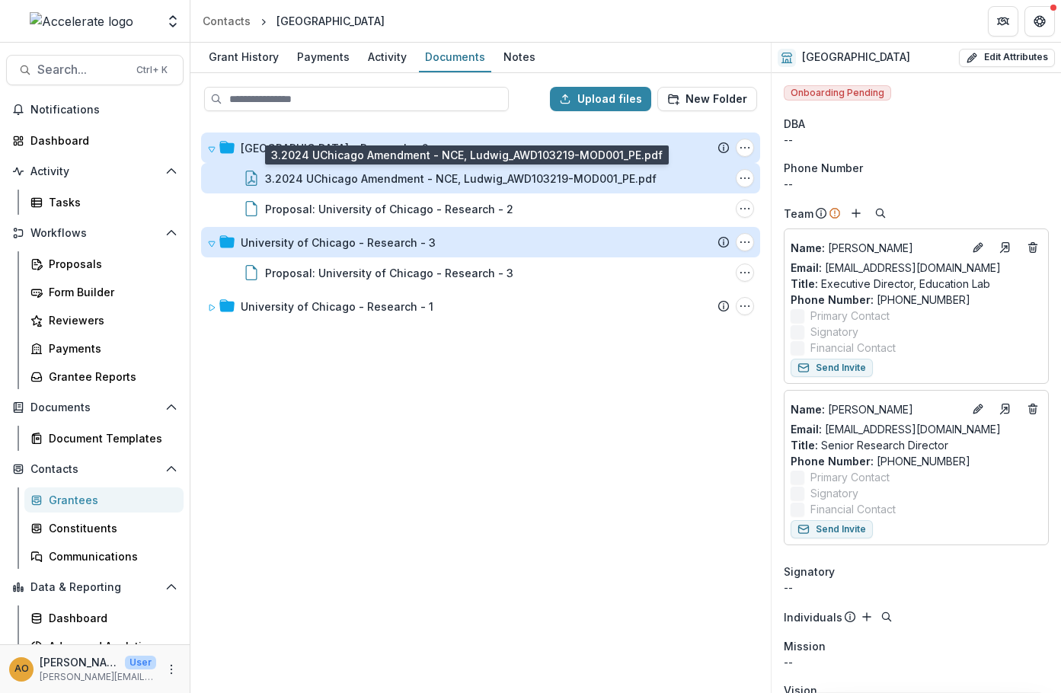
click at [433, 181] on div "3.2024 UChicago Amendment - NCE, Ludwig_AWD103219-MOD001_PE.pdf" at bounding box center [461, 179] width 392 height 16
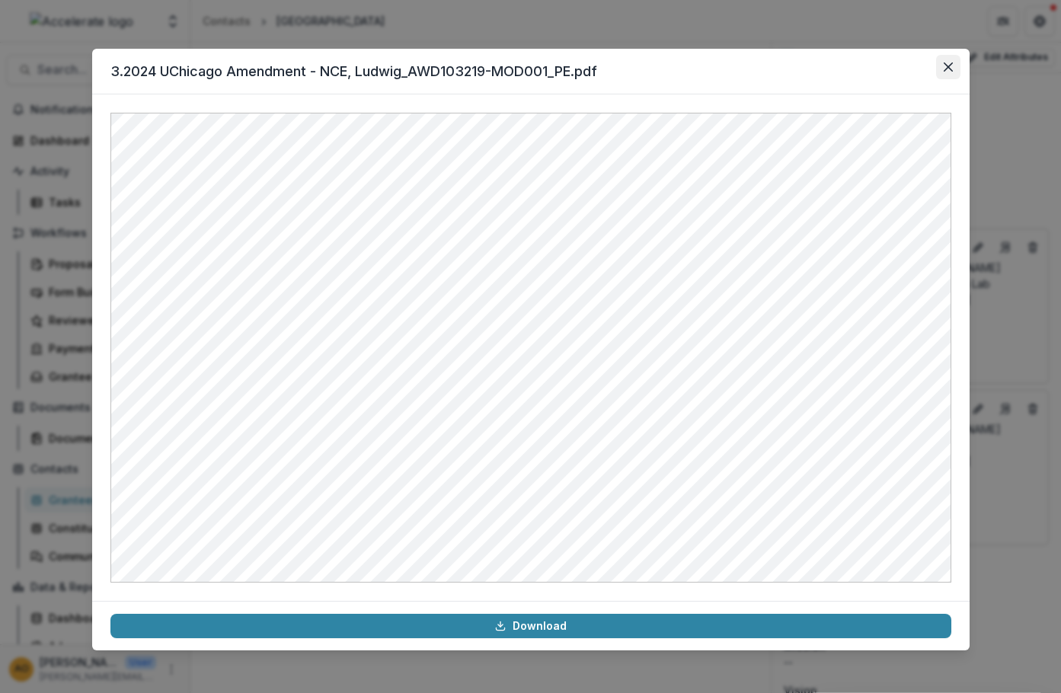
click at [948, 64] on icon "Close" at bounding box center [948, 66] width 9 height 9
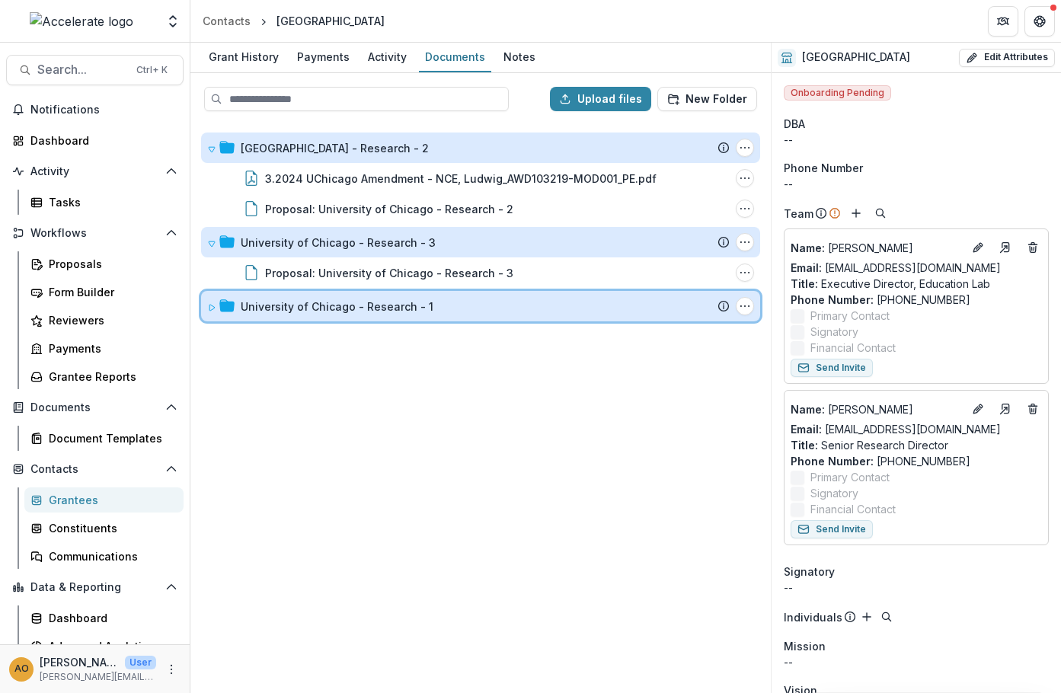
click at [207, 306] on icon at bounding box center [211, 307] width 9 height 9
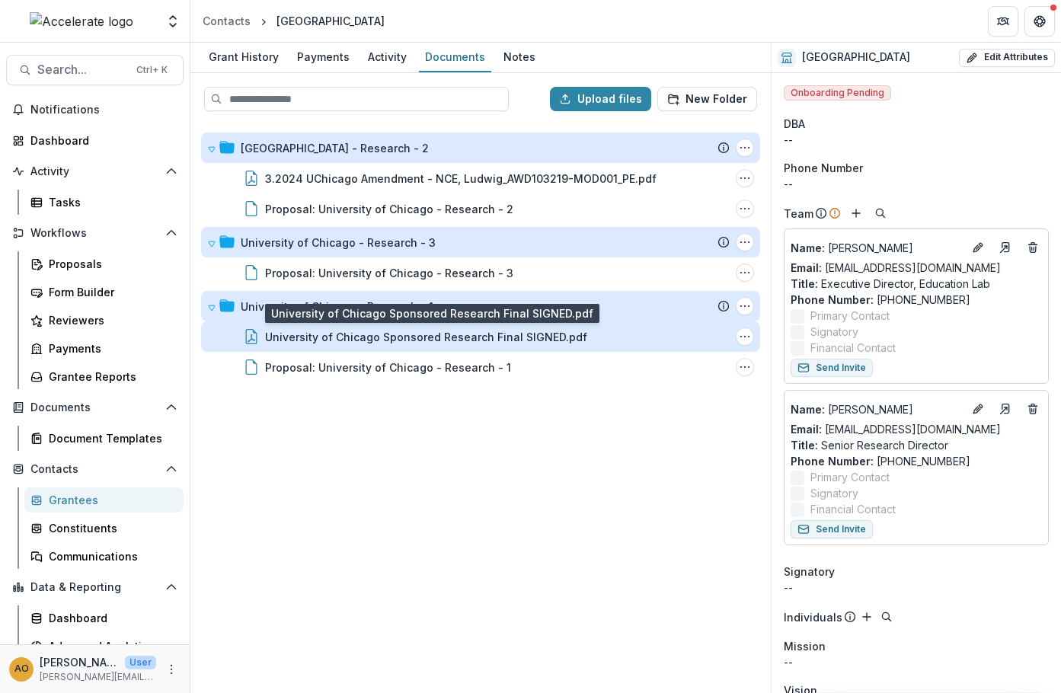
click at [467, 335] on div "University of Chicago Sponsored Research Final SIGNED.pdf" at bounding box center [426, 337] width 322 height 16
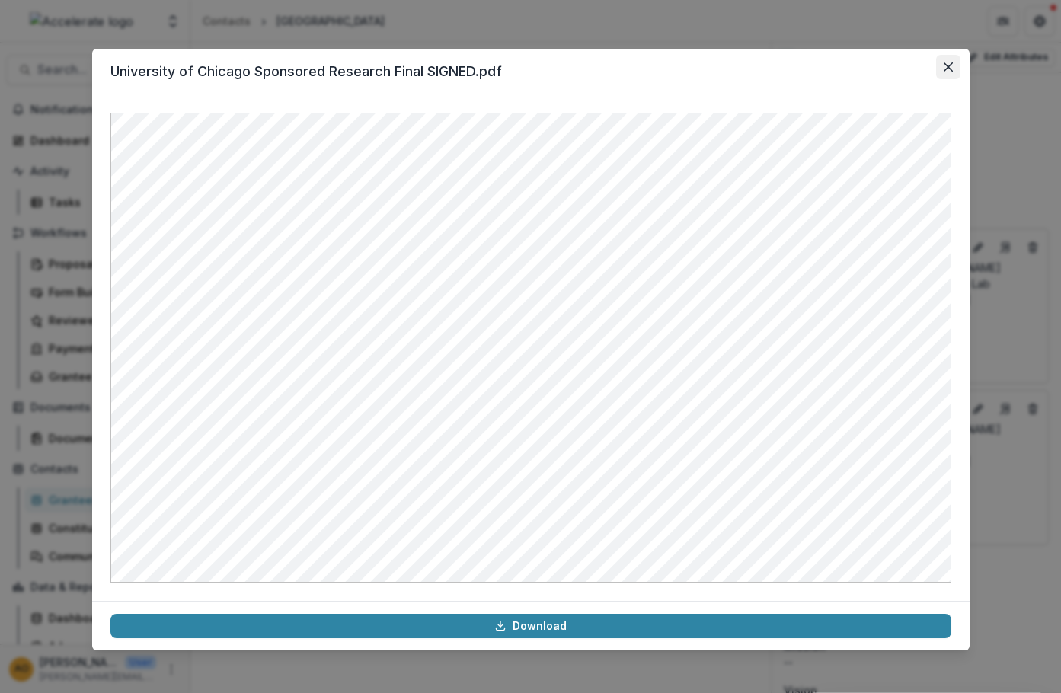
click at [949, 65] on icon "Close" at bounding box center [948, 66] width 9 height 9
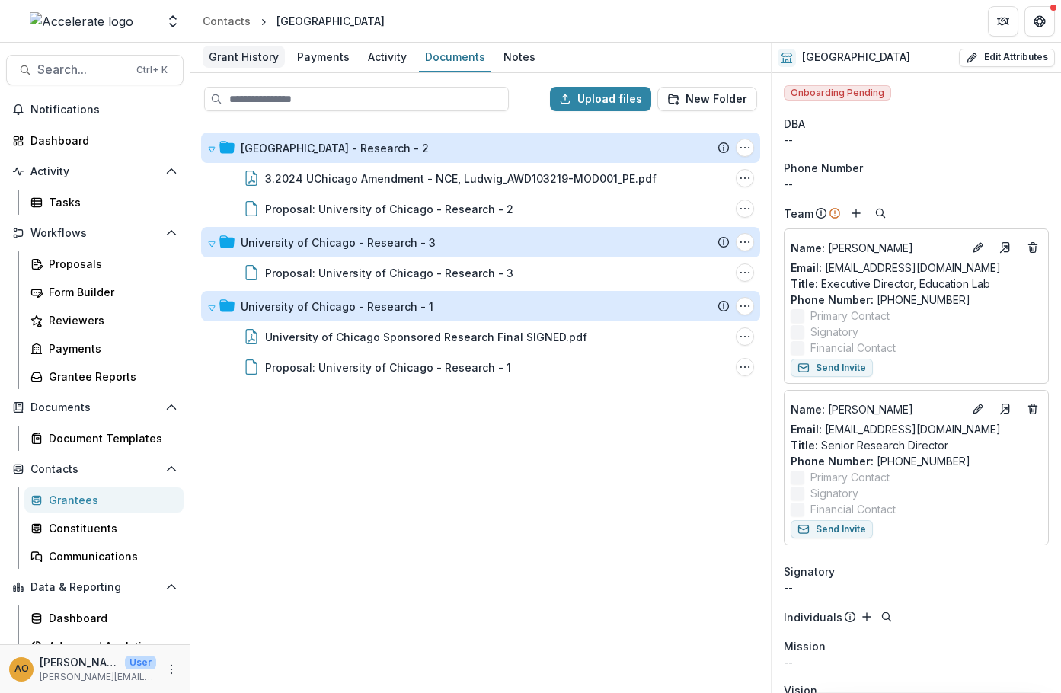
click at [251, 58] on div "Grant History" at bounding box center [244, 57] width 82 height 22
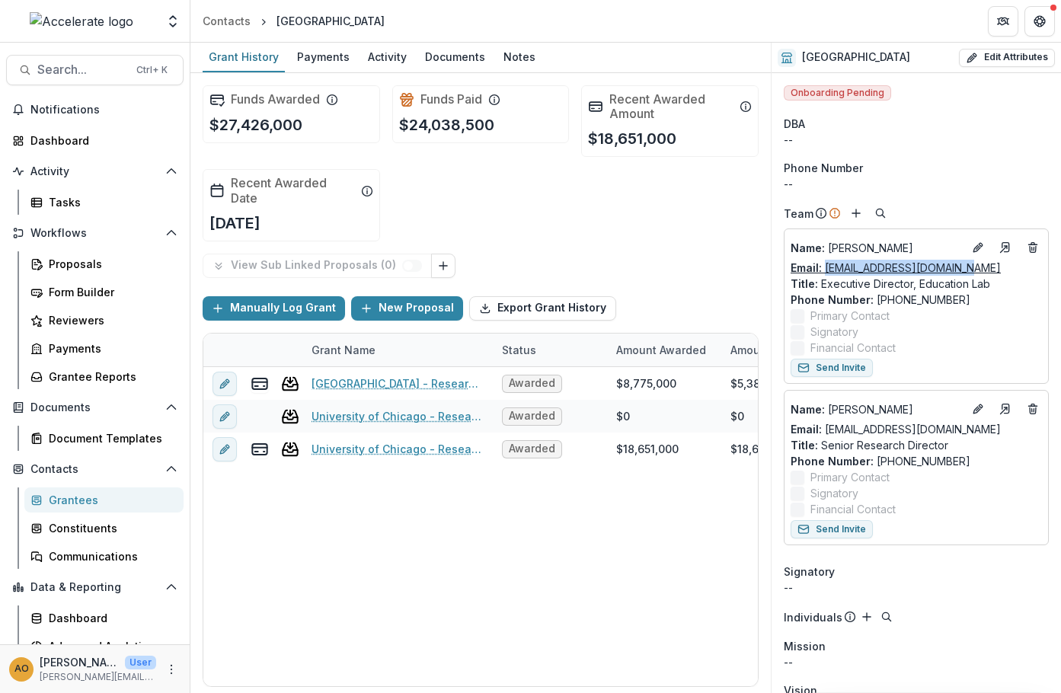
drag, startPoint x: 962, startPoint y: 269, endPoint x: 824, endPoint y: 272, distance: 138.7
click at [824, 272] on div "Email: [EMAIL_ADDRESS][DOMAIN_NAME]" at bounding box center [916, 268] width 251 height 16
copy link "[EMAIL_ADDRESS][DOMAIN_NAME]"
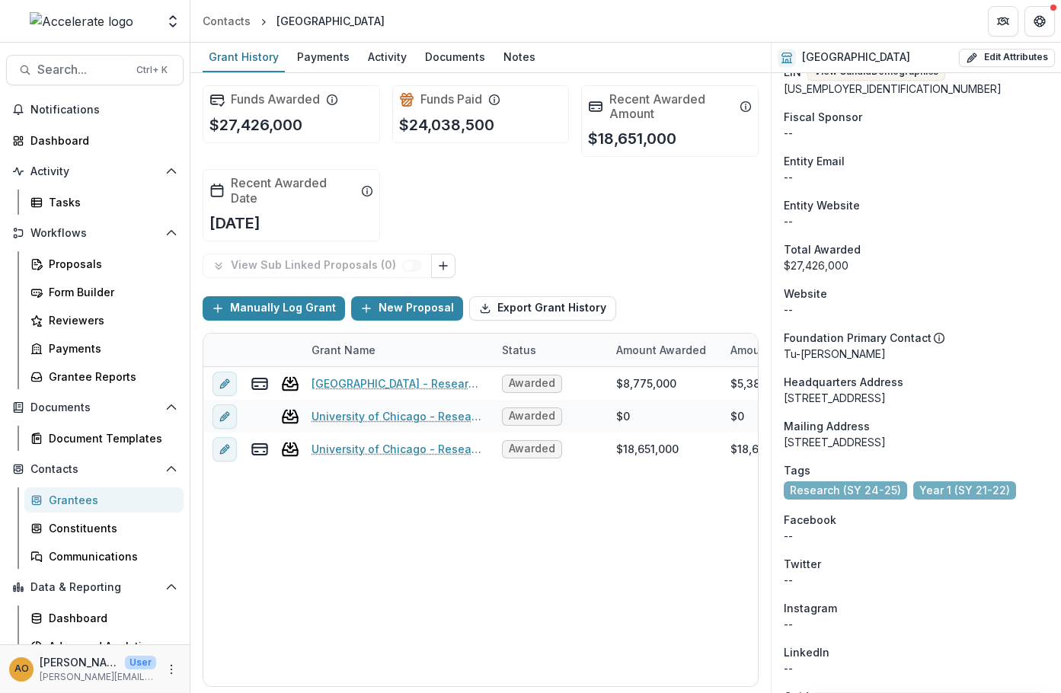
scroll to position [838, 0]
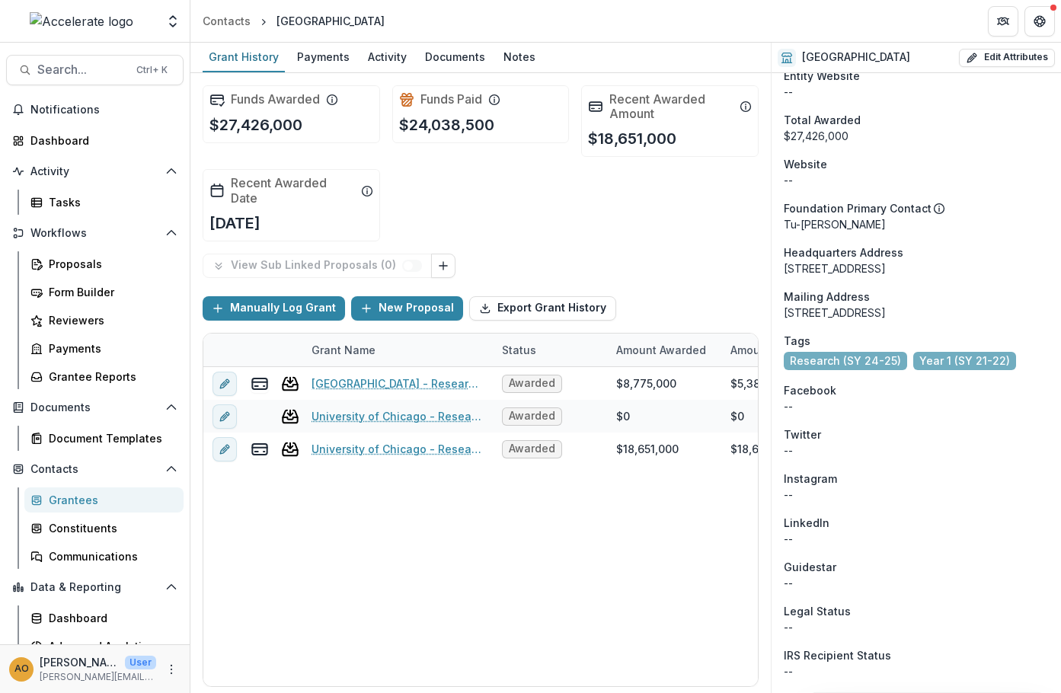
drag, startPoint x: 784, startPoint y: 272, endPoint x: 973, endPoint y: 271, distance: 188.9
click at [973, 271] on div "[STREET_ADDRESS]" at bounding box center [916, 269] width 265 height 16
copy div "[STREET_ADDRESS]"
click at [1007, 270] on div "[STREET_ADDRESS]" at bounding box center [916, 269] width 265 height 16
drag, startPoint x: 985, startPoint y: 267, endPoint x: 836, endPoint y: 286, distance: 150.5
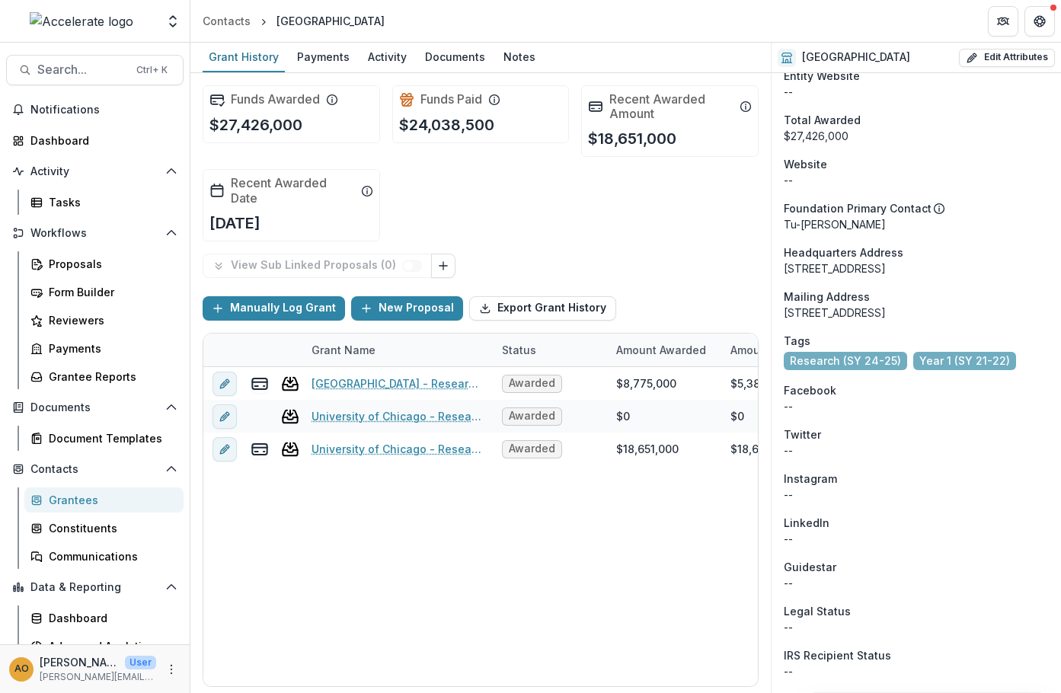
click at [836, 277] on div "[STREET_ADDRESS]" at bounding box center [916, 269] width 265 height 16
copy div "[GEOGRAPHIC_DATA] [GEOGRAPHIC_DATA] US 60637"
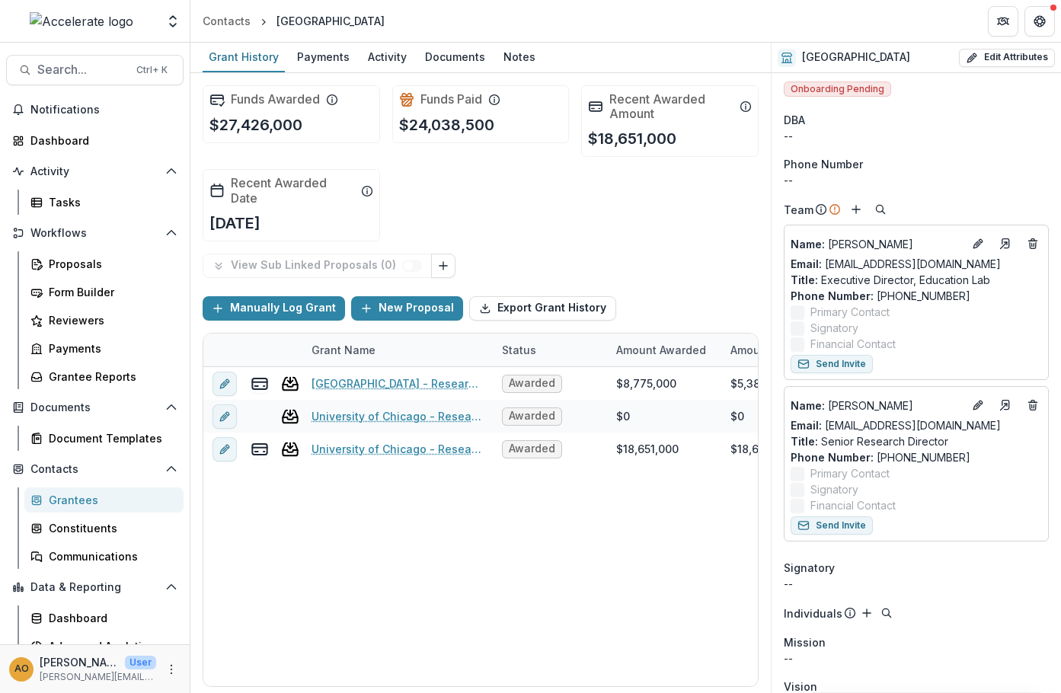
scroll to position [0, 0]
